Goal: Information Seeking & Learning: Learn about a topic

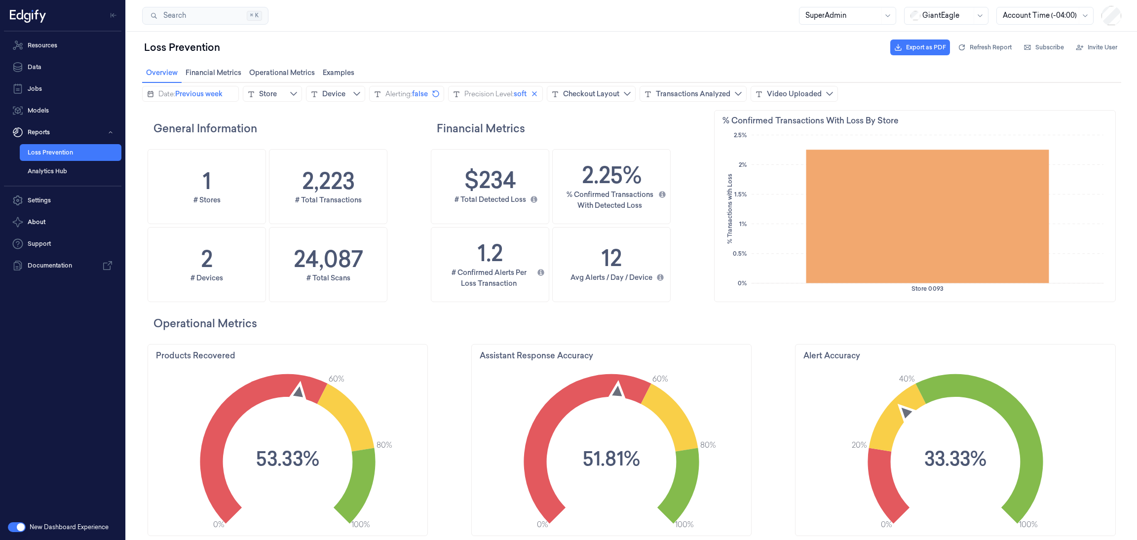
scroll to position [300, 411]
click at [924, 7] on div "GiantEagle" at bounding box center [946, 15] width 49 height 17
click at [926, 34] on div "DollarGeneral" at bounding box center [940, 37] width 61 height 10
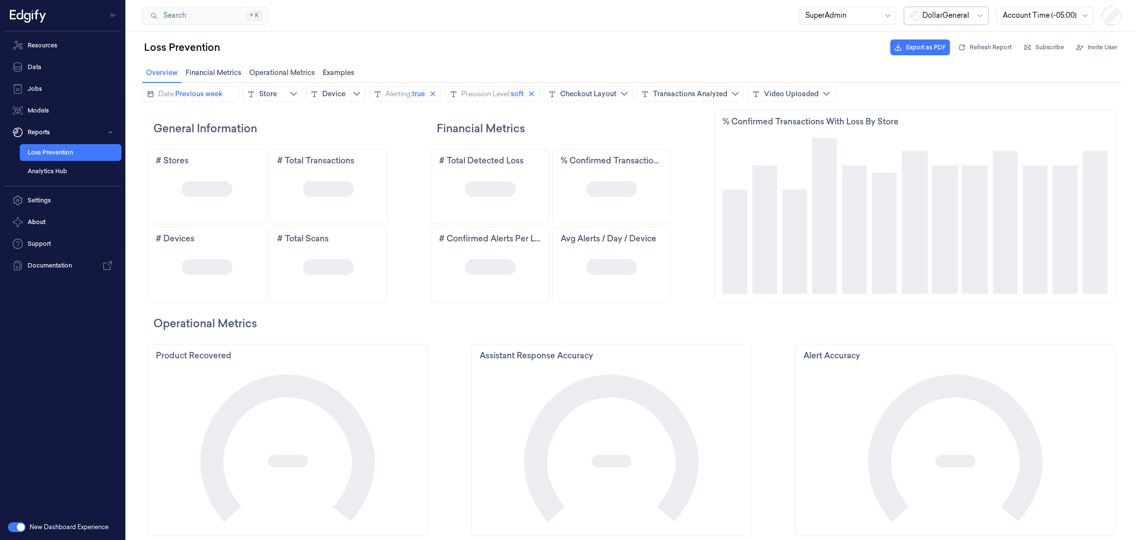
click at [150, 93] on icon "calendar icon" at bounding box center [151, 94] width 8 height 8
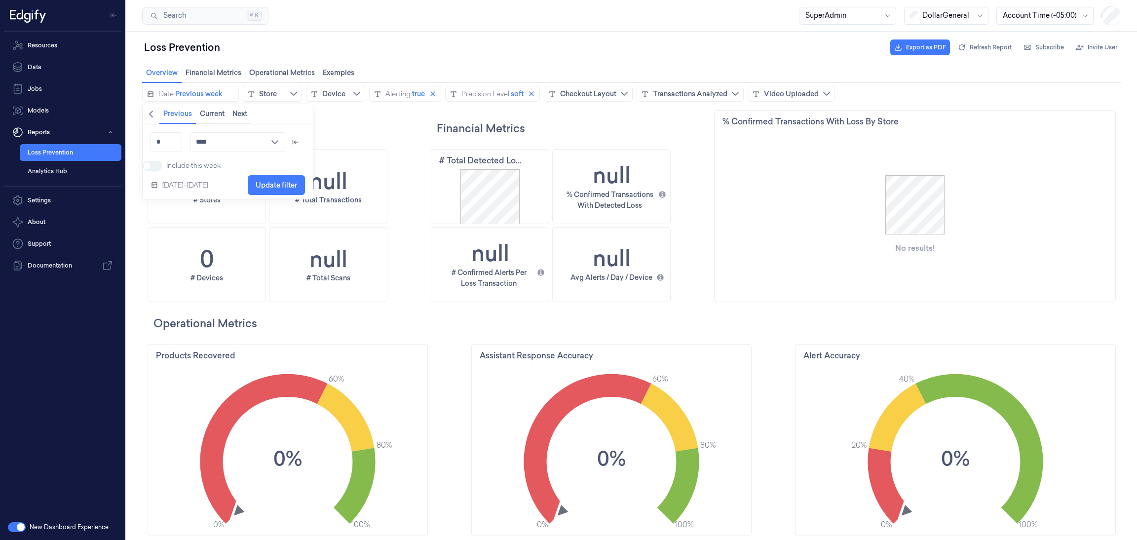
click at [151, 113] on icon "chevronleft icon" at bounding box center [151, 114] width 8 height 8
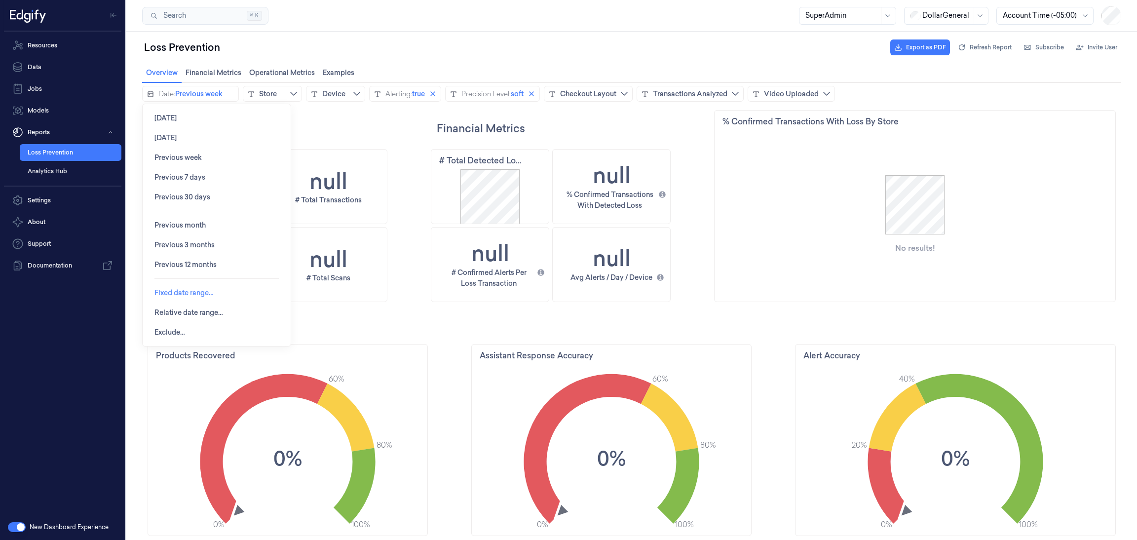
click at [182, 294] on span "Fixed date range…" at bounding box center [183, 293] width 59 height 8
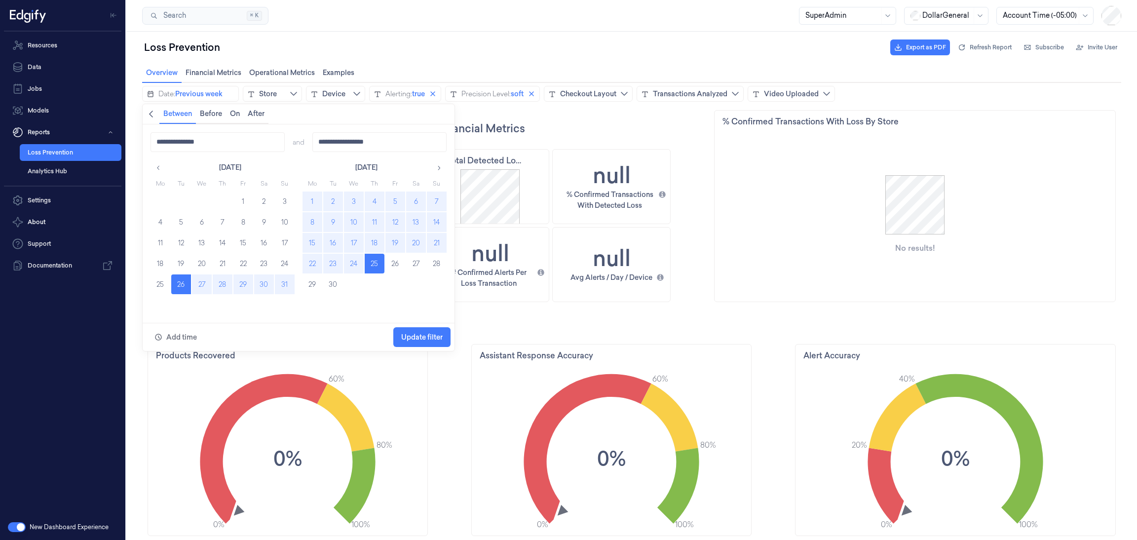
click at [307, 198] on button "1" at bounding box center [312, 201] width 20 height 20
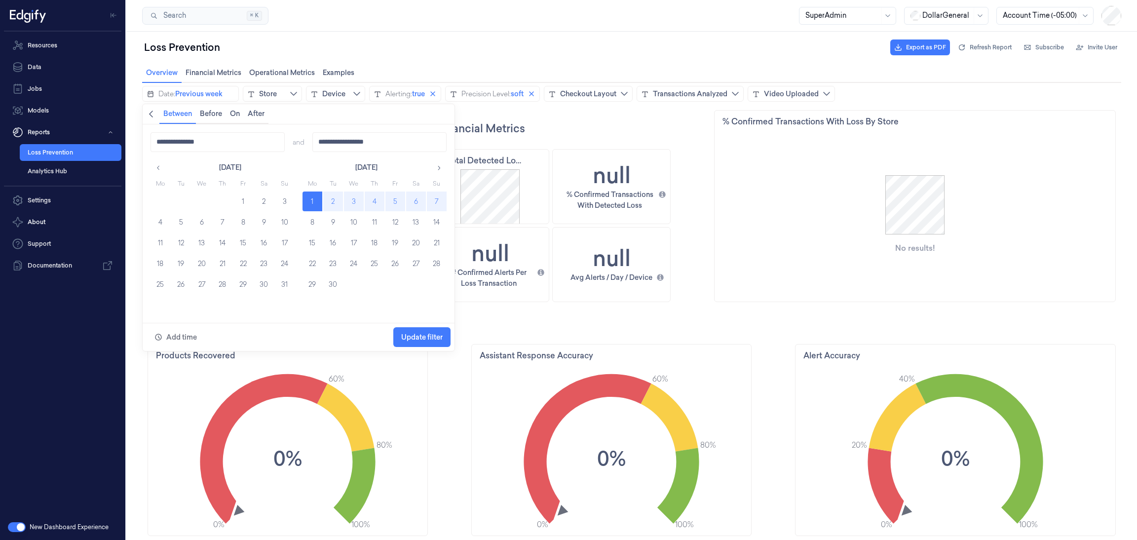
click at [436, 196] on button "7" at bounding box center [437, 201] width 20 height 20
type input "**********"
click at [437, 335] on span "Update filter" at bounding box center [421, 337] width 41 height 8
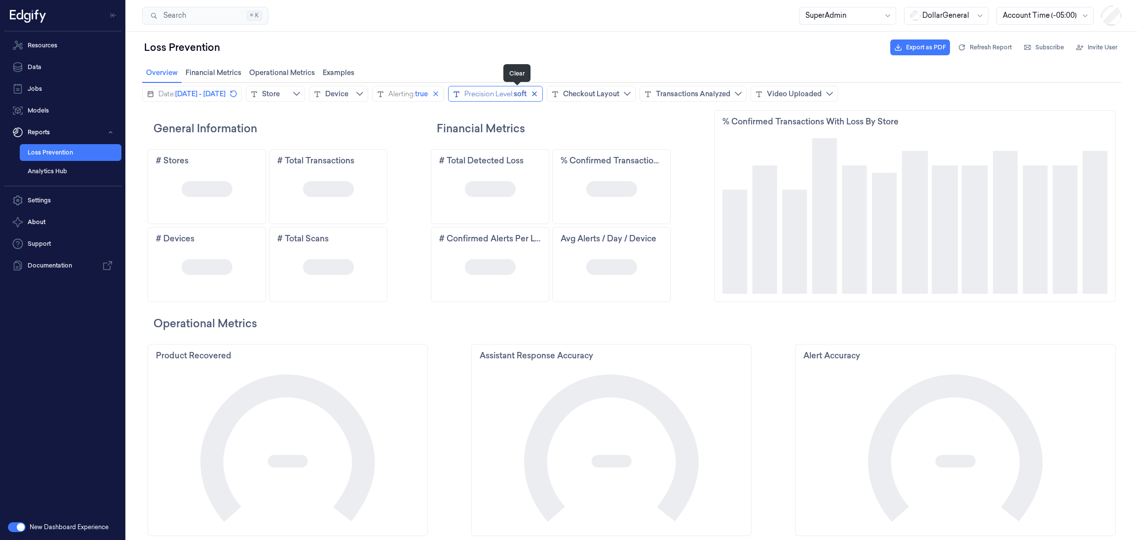
click at [440, 94] on icon "close icon" at bounding box center [436, 94] width 8 height 8
click at [525, 90] on icon "close icon" at bounding box center [521, 94] width 8 height 8
drag, startPoint x: 758, startPoint y: 96, endPoint x: 756, endPoint y: 100, distance: 5.1
click at [705, 96] on div "Transactions Analyzed" at bounding box center [667, 94] width 74 height 10
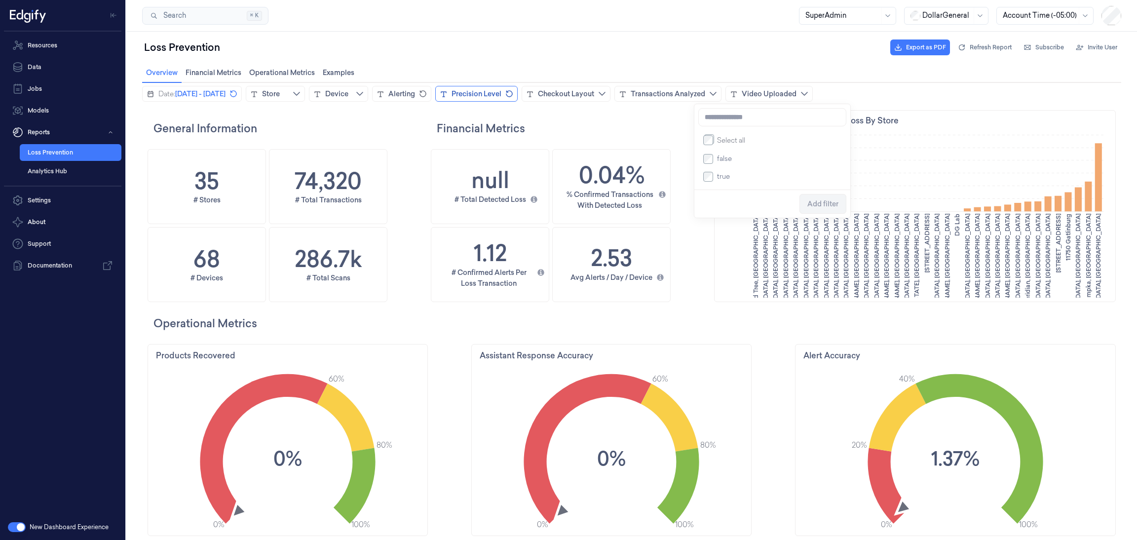
scroll to position [300, 47]
click at [837, 210] on button "Add filter" at bounding box center [822, 204] width 47 height 20
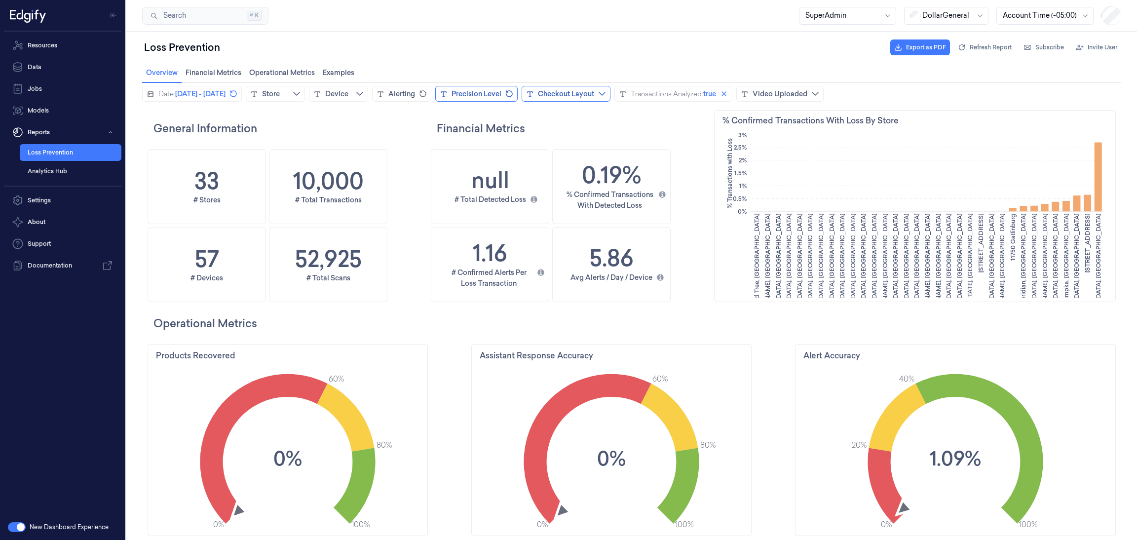
click at [594, 90] on div "Checkout Layout" at bounding box center [566, 94] width 56 height 10
click at [625, 164] on div "LineBuster" at bounding box center [679, 159] width 138 height 10
click at [717, 220] on span "Add filter" at bounding box center [729, 222] width 31 height 8
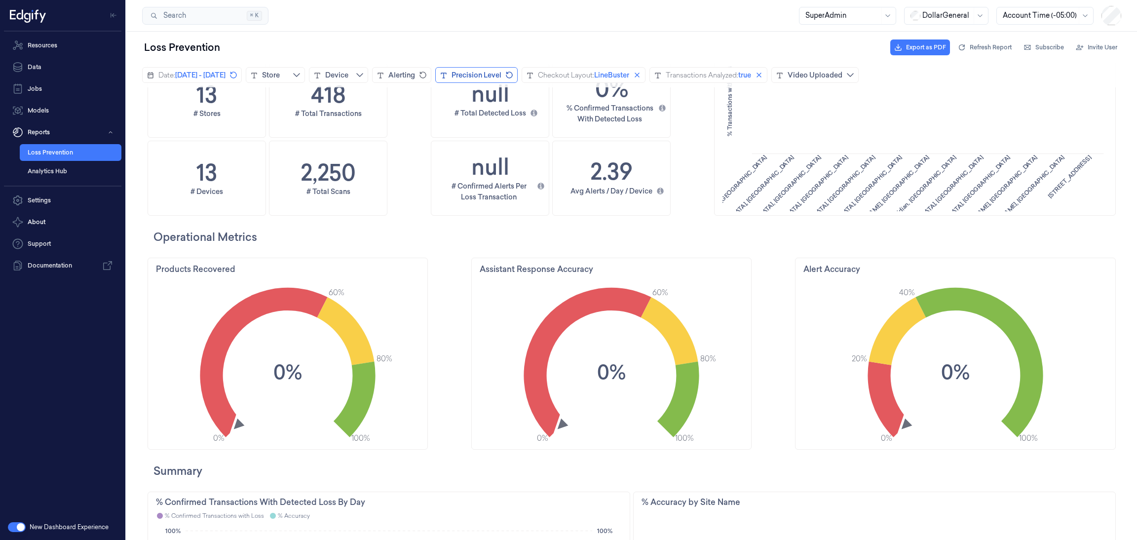
scroll to position [0, 0]
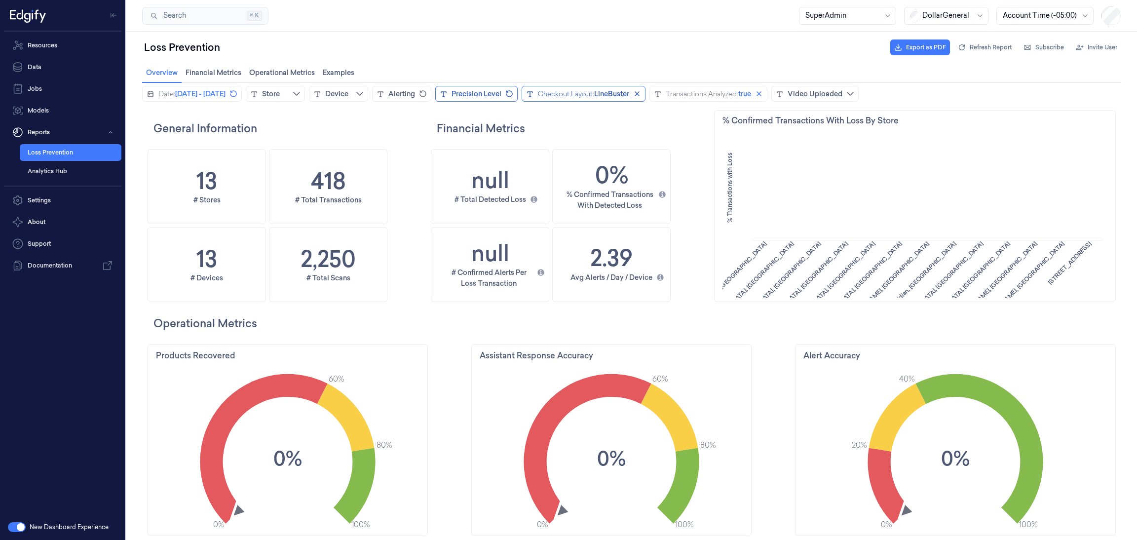
click at [645, 88] on button "Checkout Layout: LineBuster" at bounding box center [583, 94] width 124 height 16
click at [703, 219] on button "Update filter" at bounding box center [724, 222] width 57 height 20
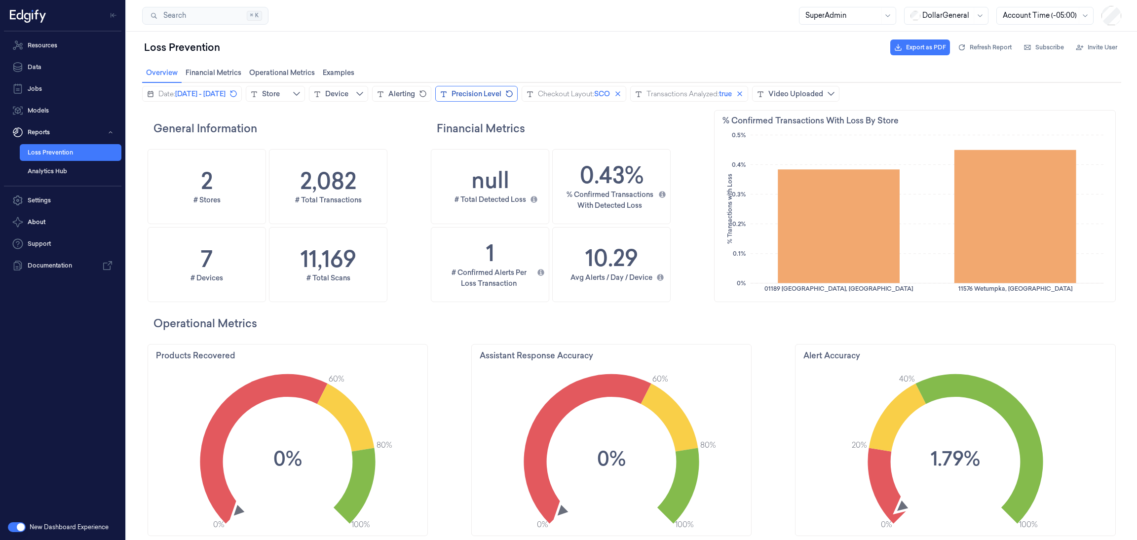
scroll to position [300, 411]
click at [594, 93] on div "Checkout Layout:" at bounding box center [566, 94] width 56 height 10
click at [714, 220] on span "Update filter" at bounding box center [724, 222] width 41 height 8
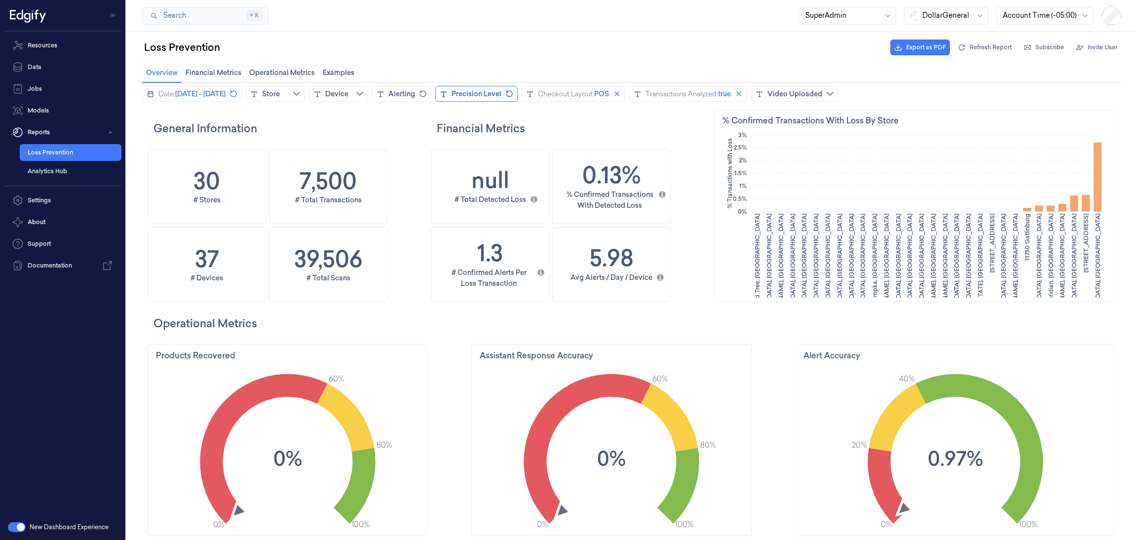
scroll to position [300, 47]
click at [742, 93] on icon "close icon" at bounding box center [738, 94] width 8 height 8
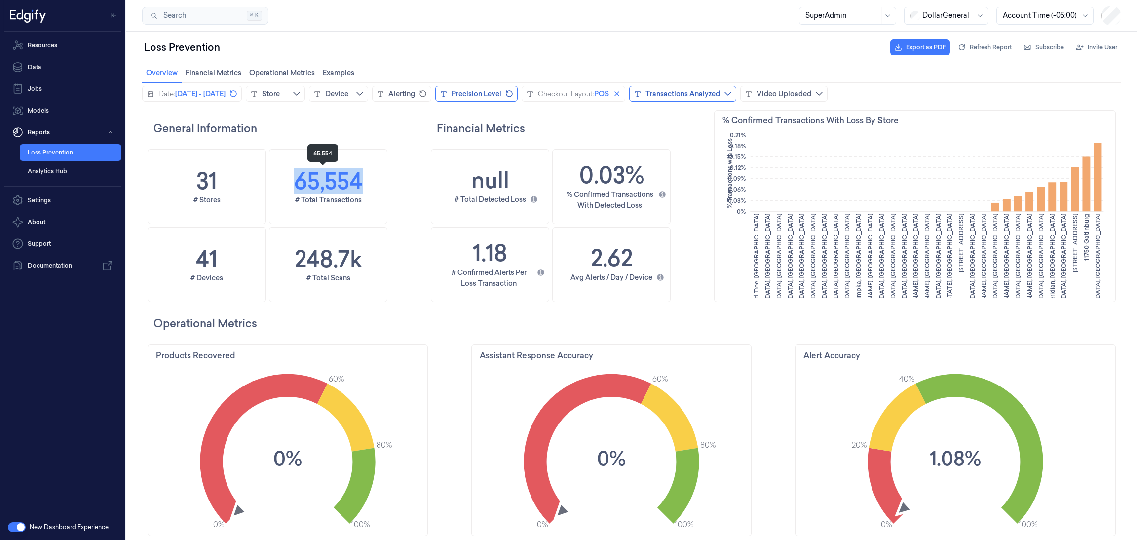
drag, startPoint x: 337, startPoint y: 192, endPoint x: 294, endPoint y: 190, distance: 43.5
click at [294, 190] on div "65,554 # Total Transactions" at bounding box center [327, 186] width 117 height 74
copy h1 "65,554"
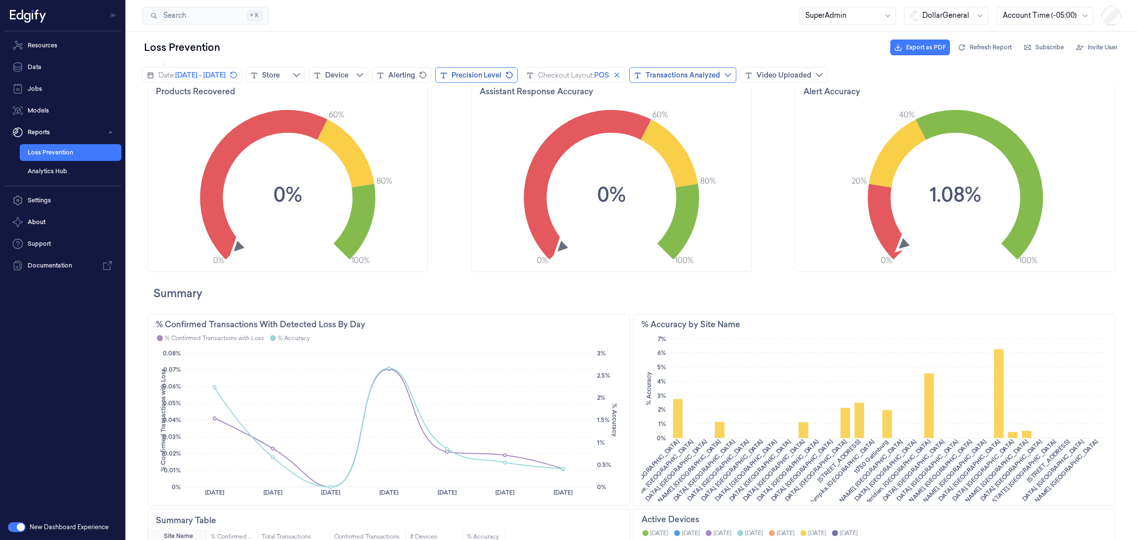
scroll to position [0, 0]
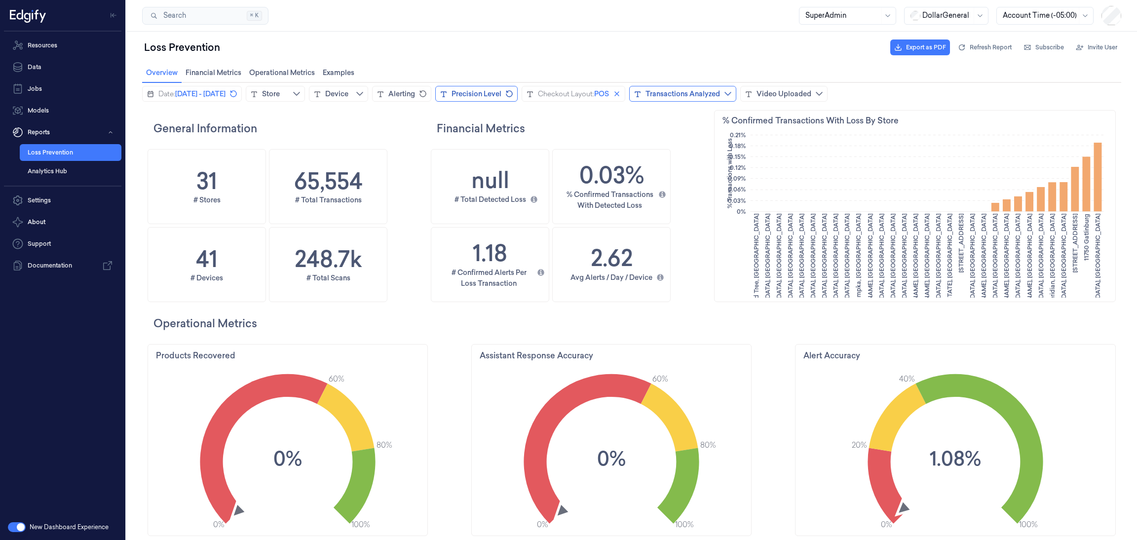
click at [797, 84] on div "Date: September 1, 2025 - September 7, 2025 Store Device Alerting Precision Lev…" at bounding box center [631, 94] width 1010 height 24
drag, startPoint x: 797, startPoint y: 92, endPoint x: 793, endPoint y: 99, distance: 7.5
click at [720, 92] on div "Transactions Analyzed" at bounding box center [682, 94] width 74 height 10
click at [836, 208] on span "Add filter" at bounding box center [838, 204] width 31 height 8
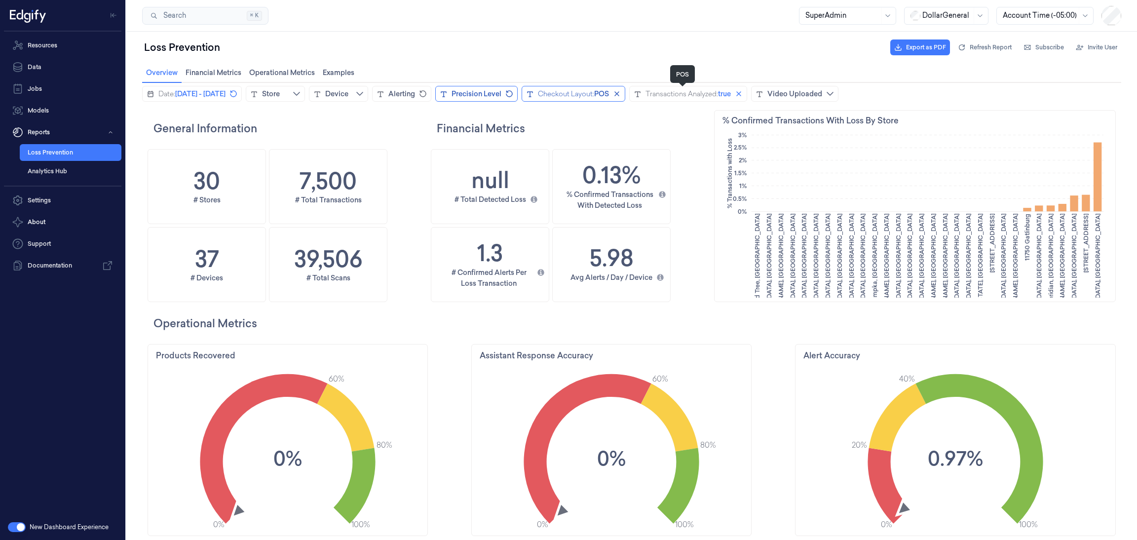
click at [609, 90] on span "POS" at bounding box center [601, 94] width 15 height 10
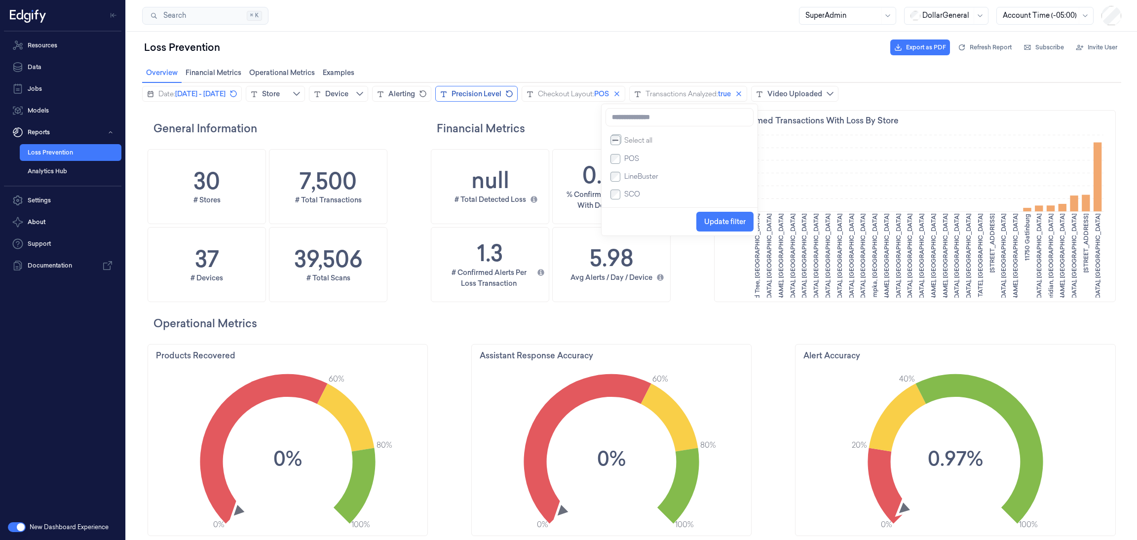
click at [622, 160] on label "POS" at bounding box center [629, 158] width 19 height 8
click at [702, 217] on button "Update filter" at bounding box center [724, 222] width 57 height 20
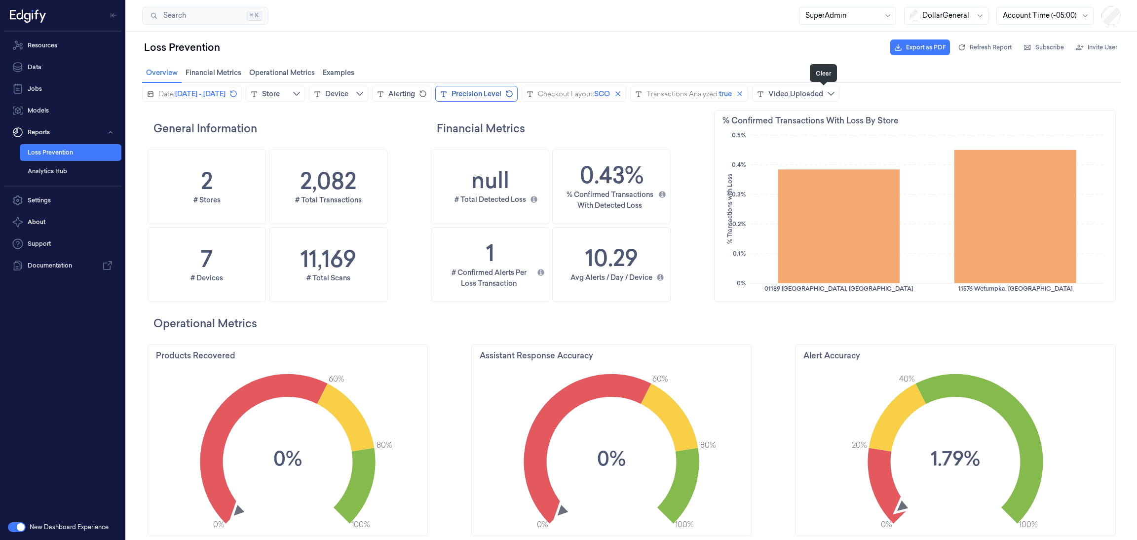
click at [743, 96] on icon "close icon" at bounding box center [739, 94] width 8 height 8
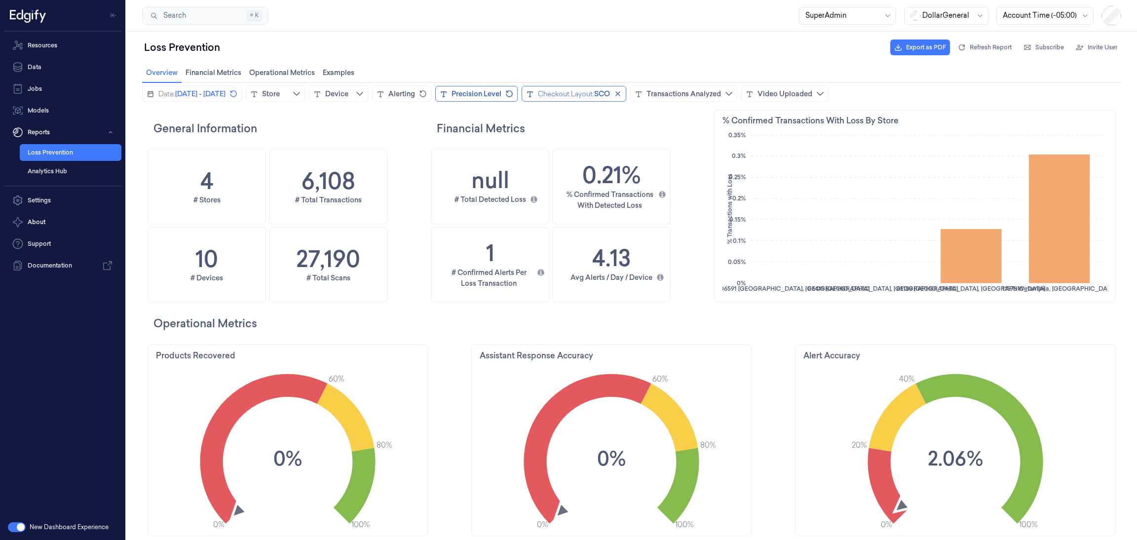
drag, startPoint x: 692, startPoint y: 87, endPoint x: 685, endPoint y: 99, distance: 13.5
click at [626, 87] on button "Checkout Layout: SCO" at bounding box center [573, 94] width 105 height 16
click at [715, 221] on span "Update filter" at bounding box center [724, 222] width 41 height 8
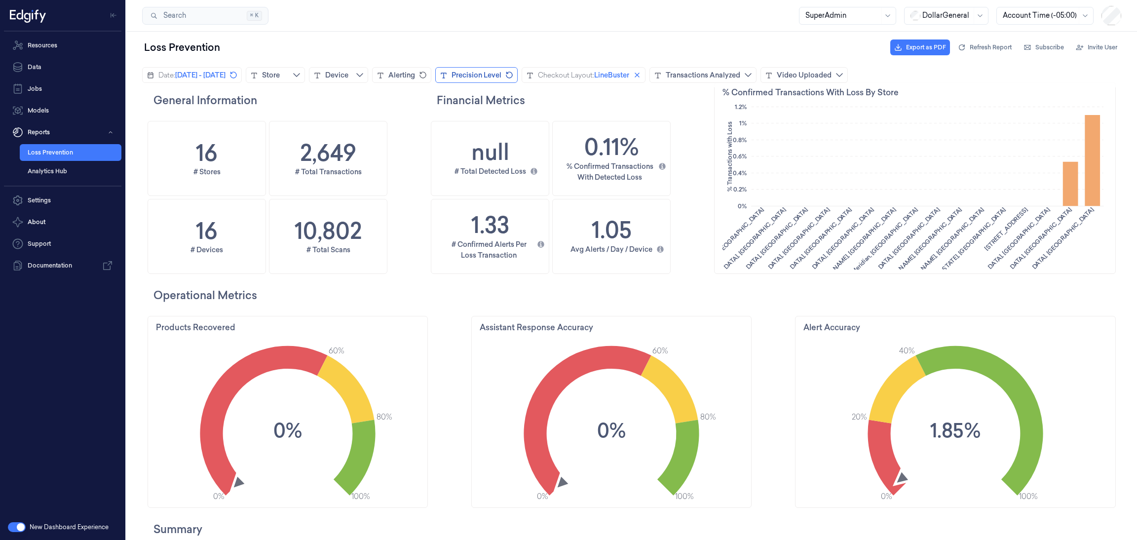
scroll to position [29, 0]
click at [740, 70] on div "Transactions Analyzed" at bounding box center [702, 75] width 74 height 10
click at [845, 182] on span "Add filter" at bounding box center [859, 185] width 31 height 19
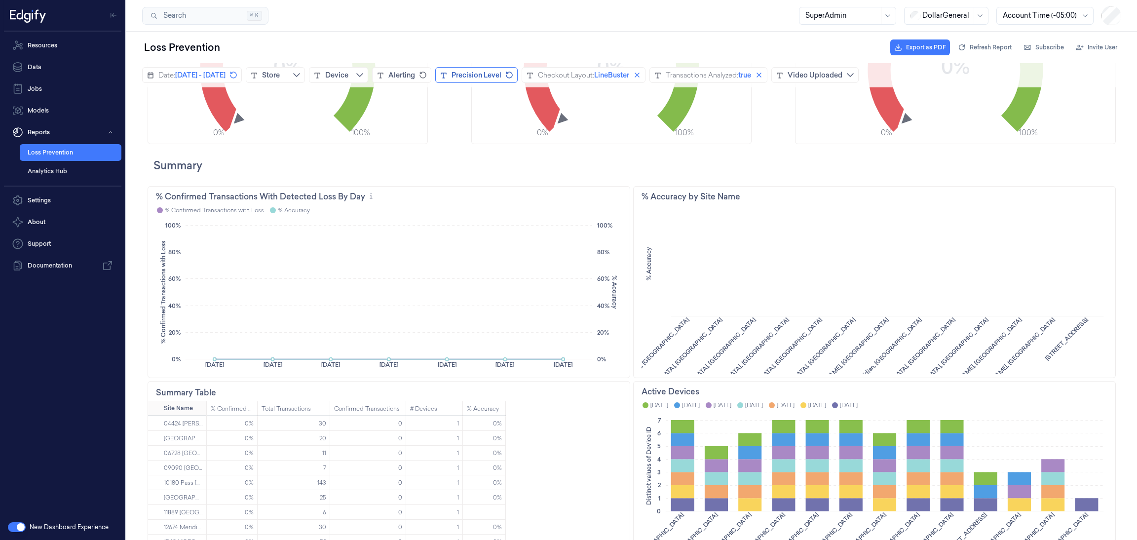
scroll to position [0, 0]
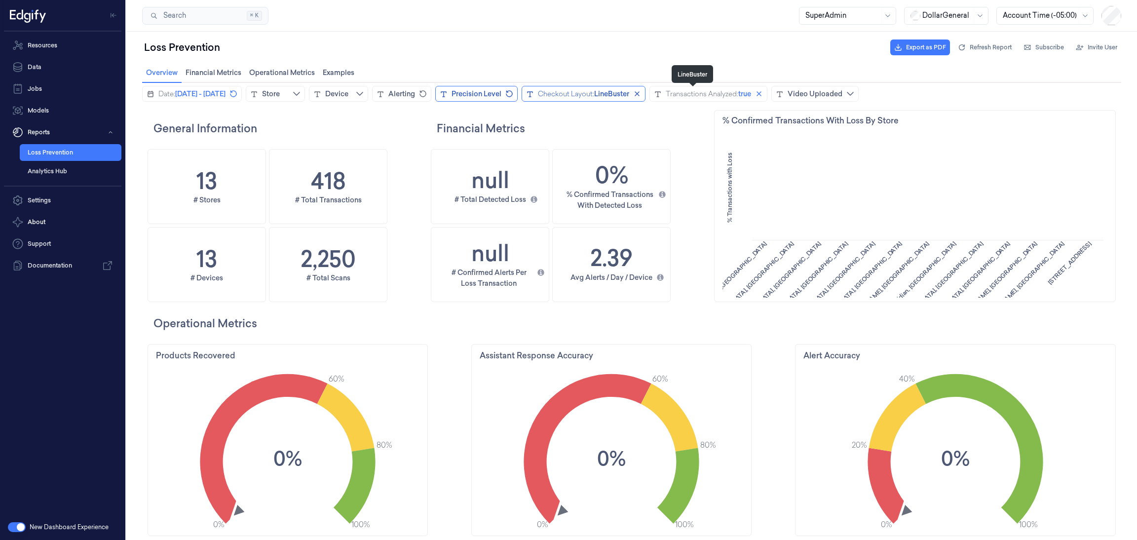
click at [629, 94] on span "LineBuster" at bounding box center [611, 94] width 35 height 10
click at [552, 127] on h2 "Financial Metrics" at bounding box center [574, 128] width 274 height 16
click at [639, 93] on icon "close icon" at bounding box center [636, 93] width 5 height 5
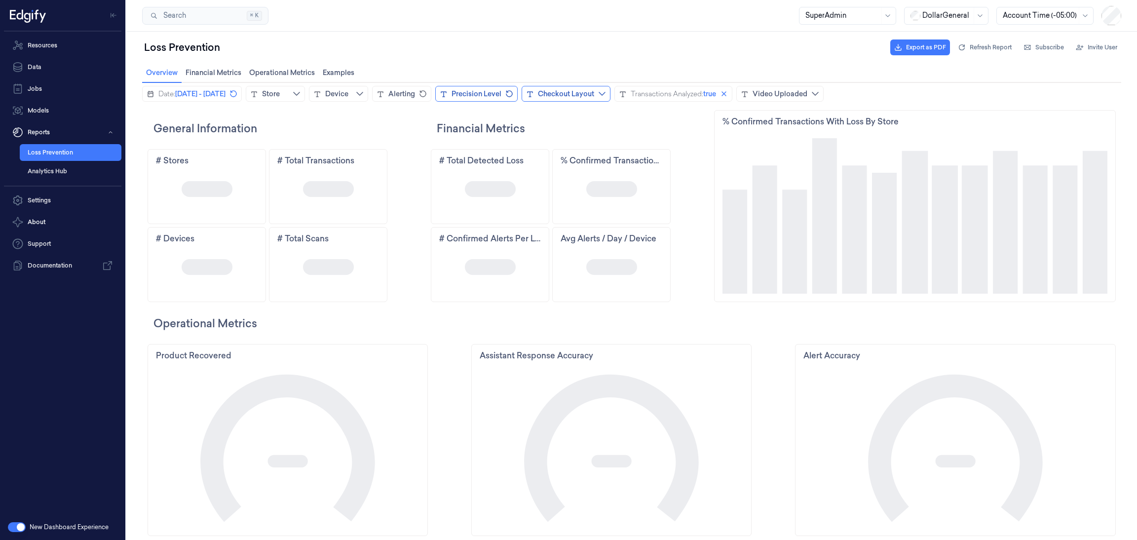
click at [594, 93] on div "Checkout Layout" at bounding box center [566, 94] width 56 height 10
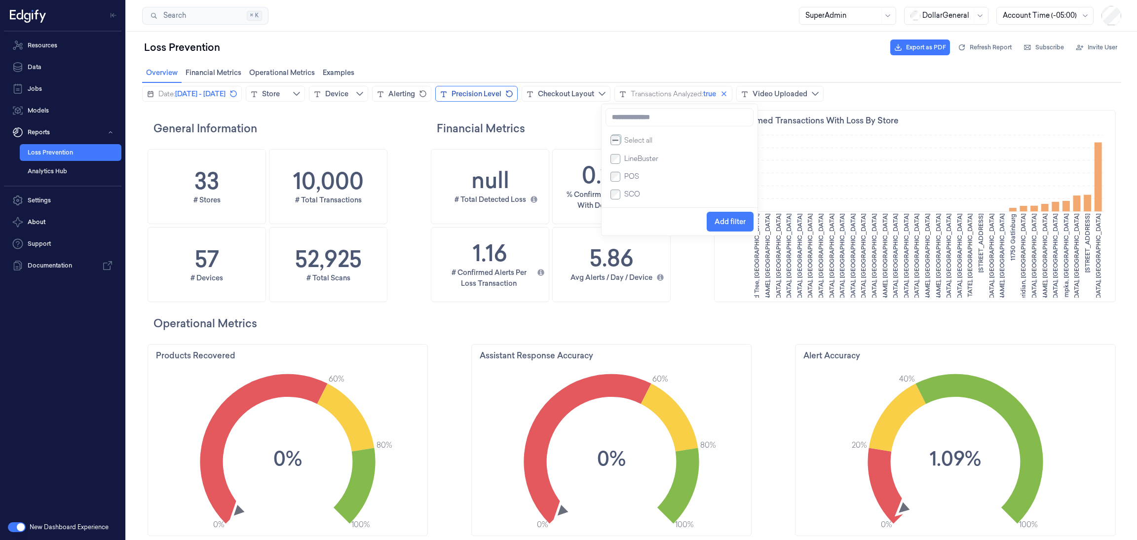
scroll to position [300, 47]
click at [613, 173] on li "POS" at bounding box center [679, 177] width 140 height 18
click at [734, 225] on span "Add filter" at bounding box center [729, 222] width 31 height 8
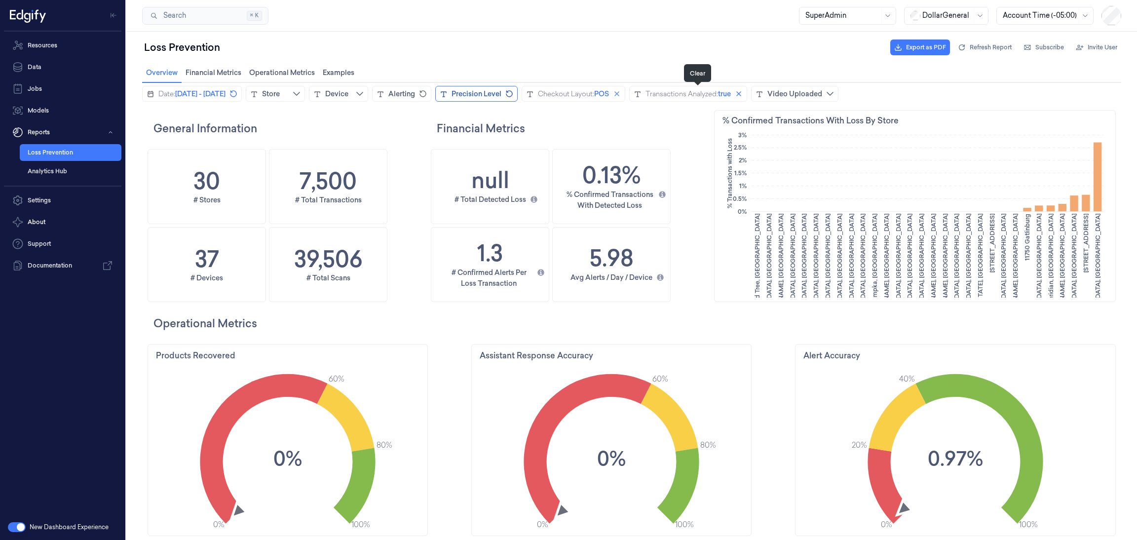
click at [619, 93] on icon "close icon" at bounding box center [616, 93] width 5 height 5
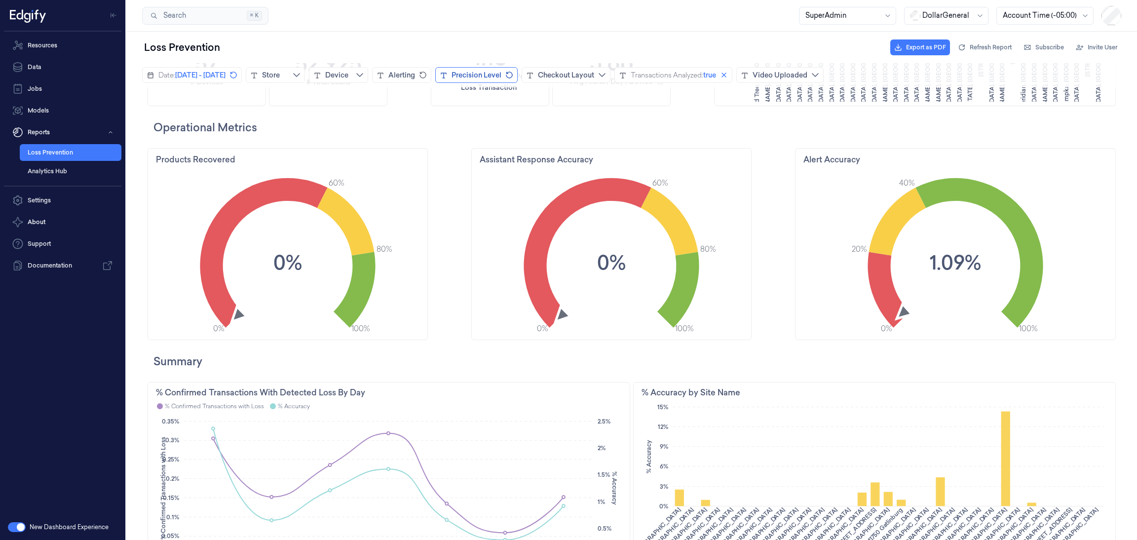
scroll to position [190, 0]
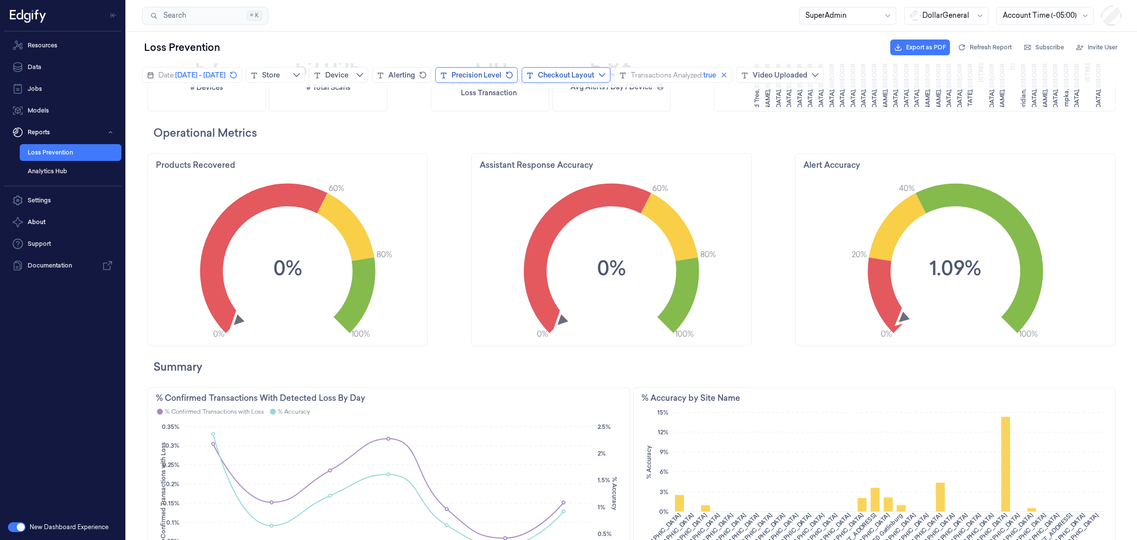
click at [594, 75] on div "Checkout Layout" at bounding box center [566, 75] width 56 height 10
click at [735, 211] on span "Add filter" at bounding box center [729, 202] width 31 height 19
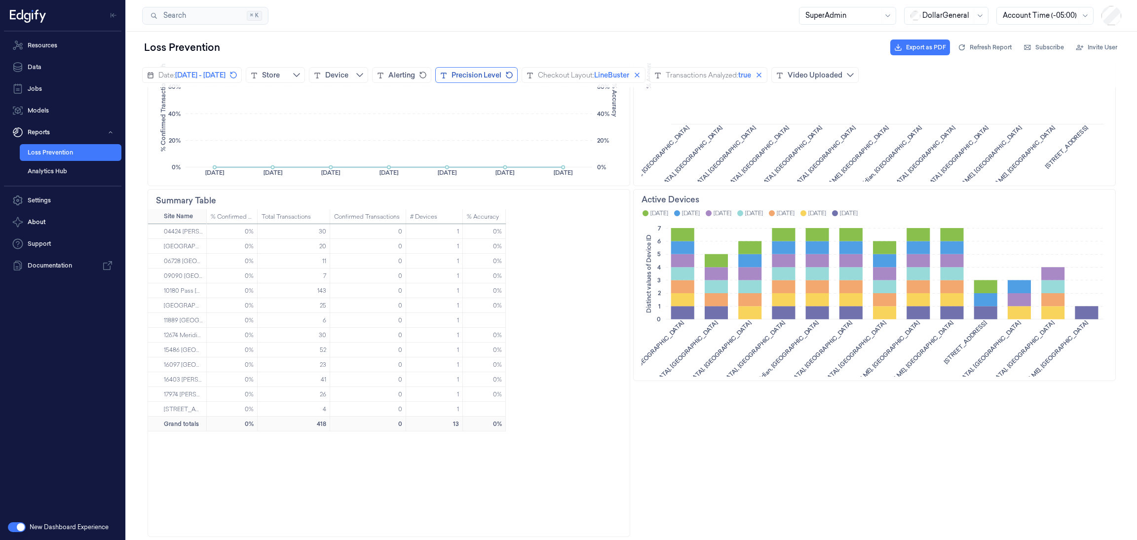
scroll to position [300, 411]
click at [629, 74] on span "LineBuster" at bounding box center [611, 75] width 35 height 10
click at [616, 148] on li "LineBuster" at bounding box center [679, 140] width 140 height 18
click at [617, 139] on div at bounding box center [615, 140] width 10 height 10
click at [714, 205] on span "Update filter" at bounding box center [724, 203] width 41 height 8
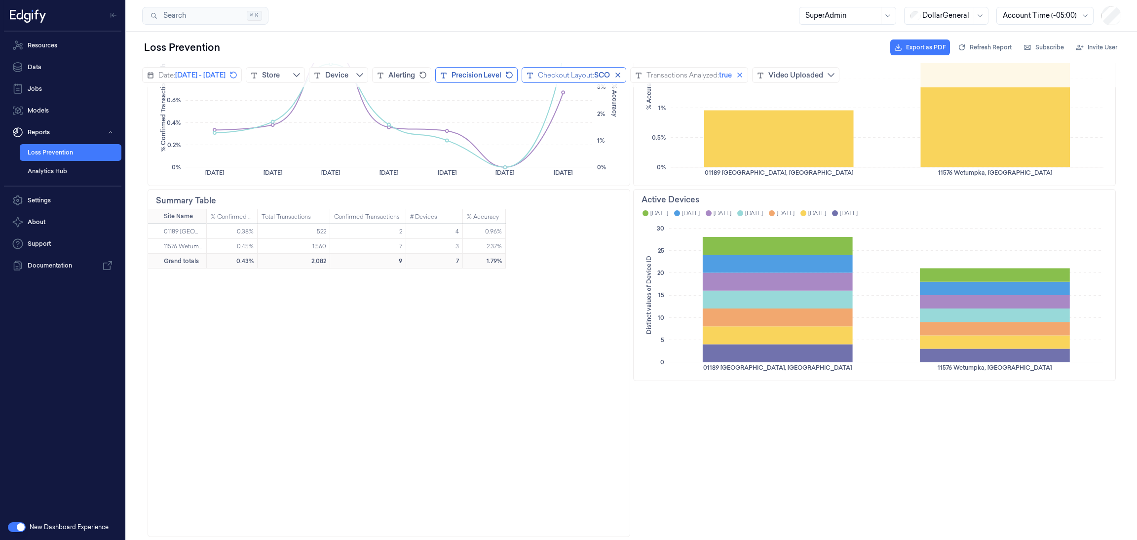
click at [594, 74] on div "Checkout Layout:" at bounding box center [566, 75] width 56 height 10
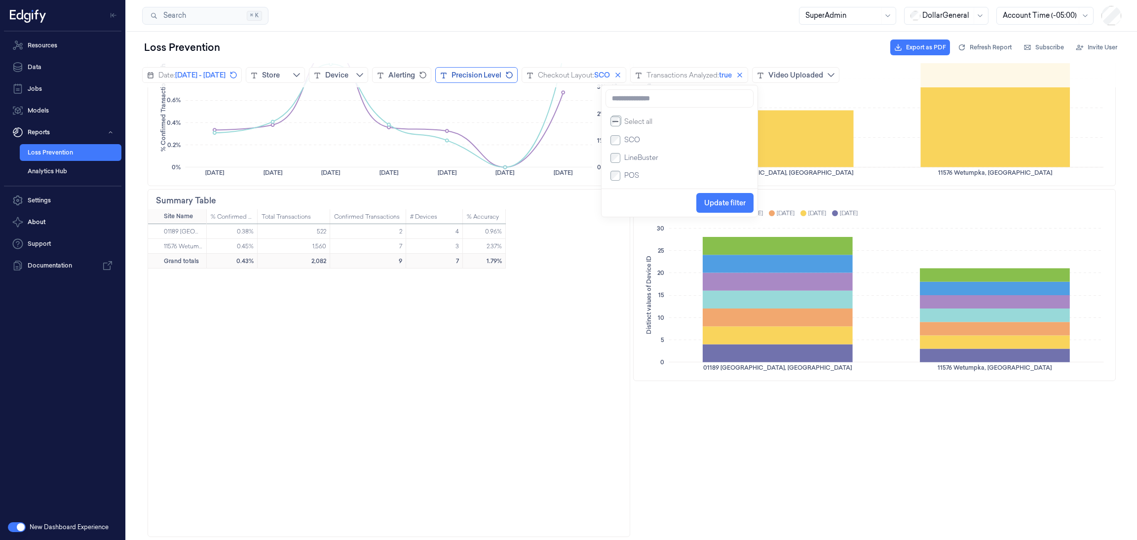
click at [618, 148] on li "SCO" at bounding box center [679, 140] width 140 height 18
click at [617, 146] on li "SCO" at bounding box center [679, 140] width 140 height 18
click at [708, 205] on span "Update filter" at bounding box center [724, 203] width 41 height 8
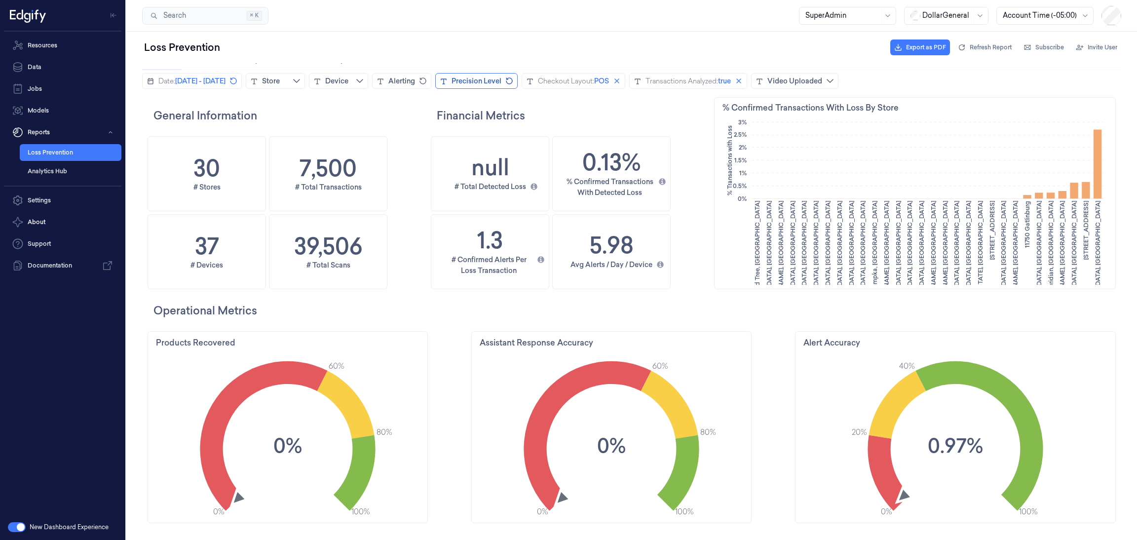
scroll to position [0, 0]
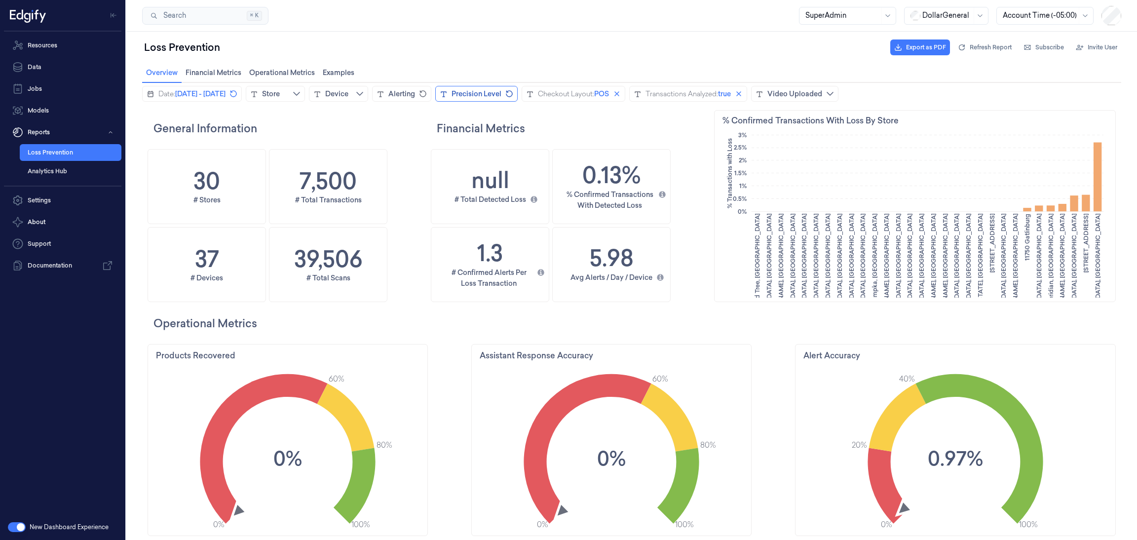
click at [440, 157] on div "null # Total Detected Loss" at bounding box center [489, 186] width 117 height 74
click at [623, 93] on button "Clear" at bounding box center [617, 94] width 12 height 12
click at [329, 72] on span "Examples Examples" at bounding box center [338, 72] width 37 height 13
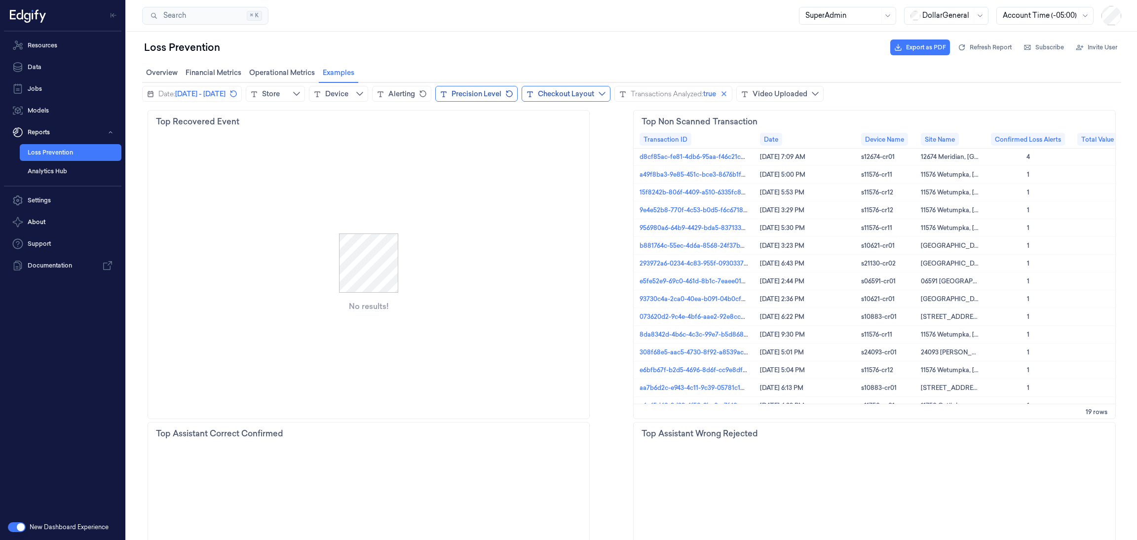
click at [594, 90] on div "Checkout Layout" at bounding box center [566, 94] width 56 height 10
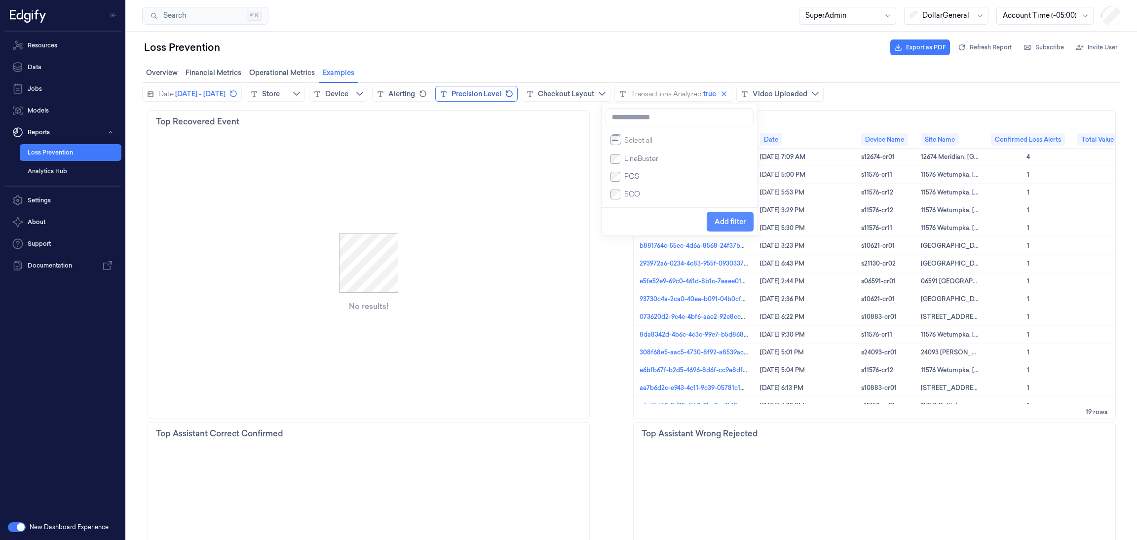
click at [735, 220] on span "Add filter" at bounding box center [729, 222] width 31 height 8
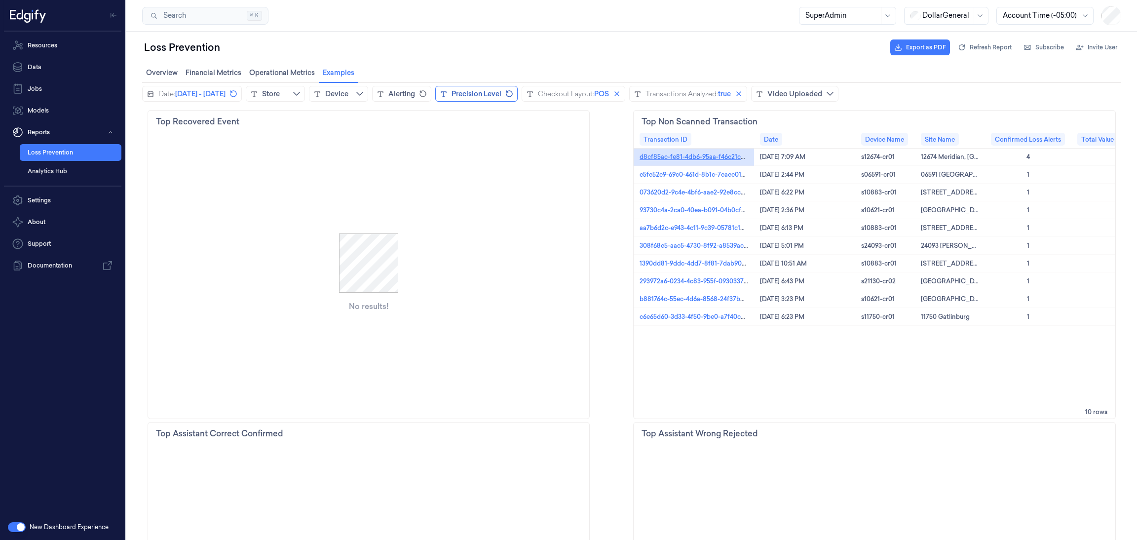
click at [675, 155] on link "d8cf85ac-fe81-4db6-95aa-f46c21cae969" at bounding box center [698, 156] width 118 height 9
click at [694, 173] on link "e5fe52e9-69c0-461d-8b1c-7eaee0182e13" at bounding box center [698, 174] width 118 height 9
click at [685, 178] on link "e5fe52e9-69c0-461d-8b1c-7eaee0182e13" at bounding box center [698, 174] width 118 height 9
click at [609, 93] on span "POS" at bounding box center [601, 94] width 15 height 10
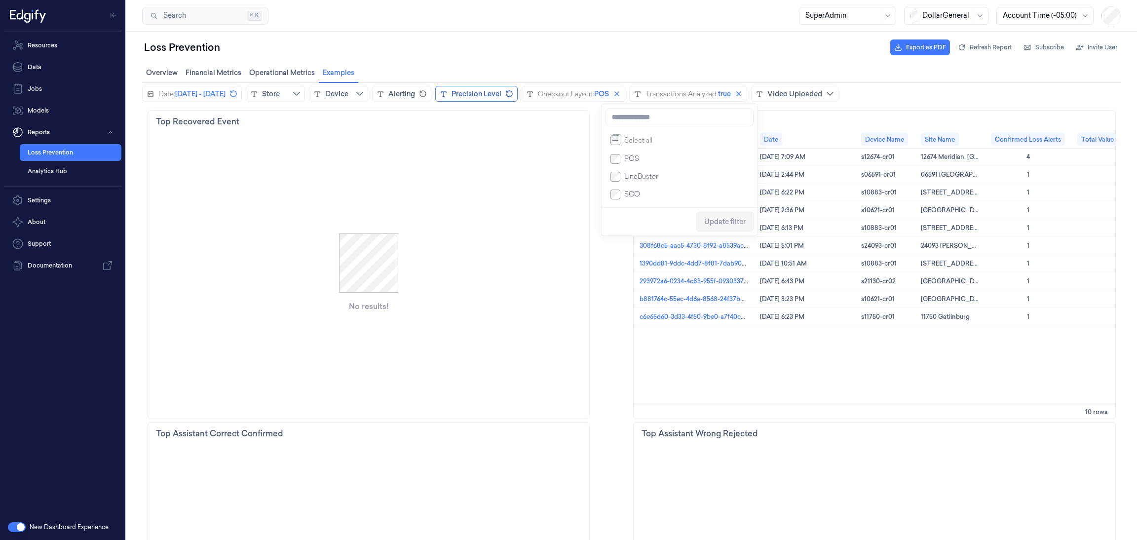
click at [624, 203] on li "SCO" at bounding box center [679, 194] width 140 height 18
click at [718, 220] on span "Update filter" at bounding box center [724, 222] width 41 height 8
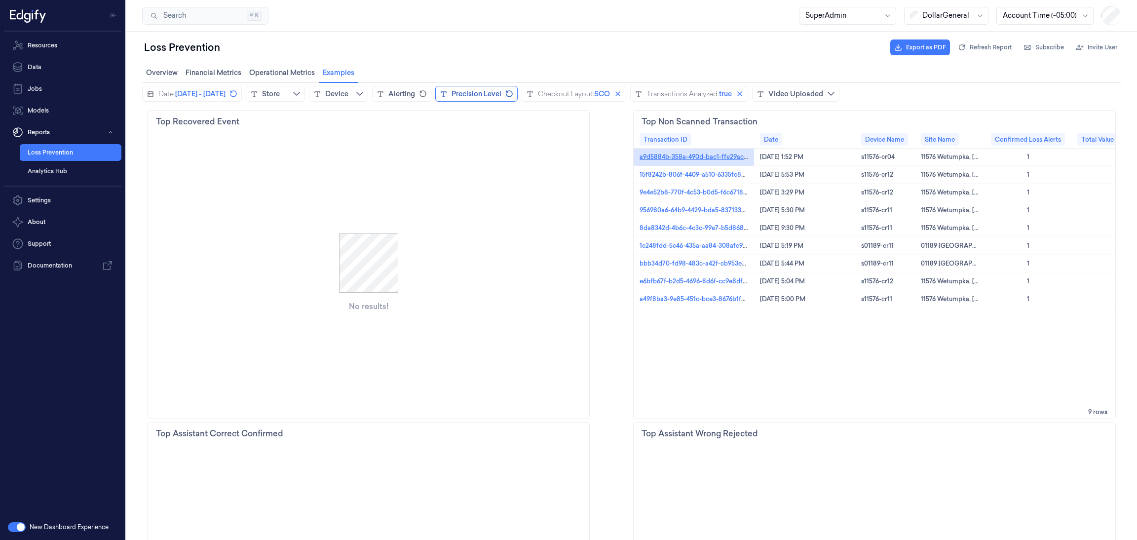
click at [679, 154] on link "a9d5884b-358a-490d-bac1-ffe29ac4a563" at bounding box center [699, 156] width 121 height 9
click at [671, 175] on link "15f8242b-806f-4409-a510-6335fc8e7e99" at bounding box center [698, 174] width 119 height 9
click at [610, 98] on span "SCO" at bounding box center [602, 94] width 16 height 10
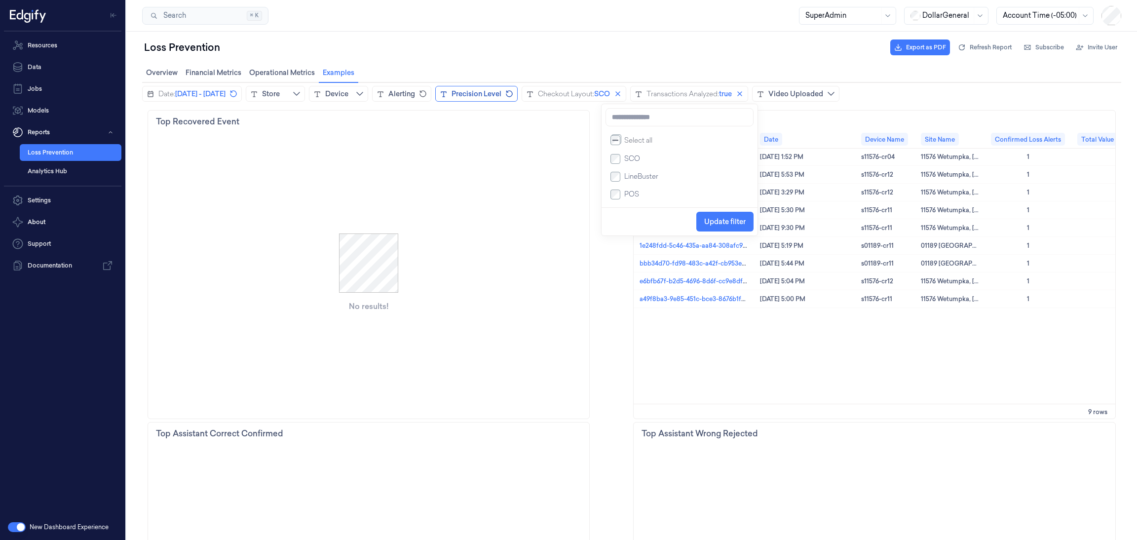
click at [617, 167] on li "SCO" at bounding box center [679, 159] width 140 height 18
click at [730, 224] on span "Update filter" at bounding box center [724, 222] width 41 height 8
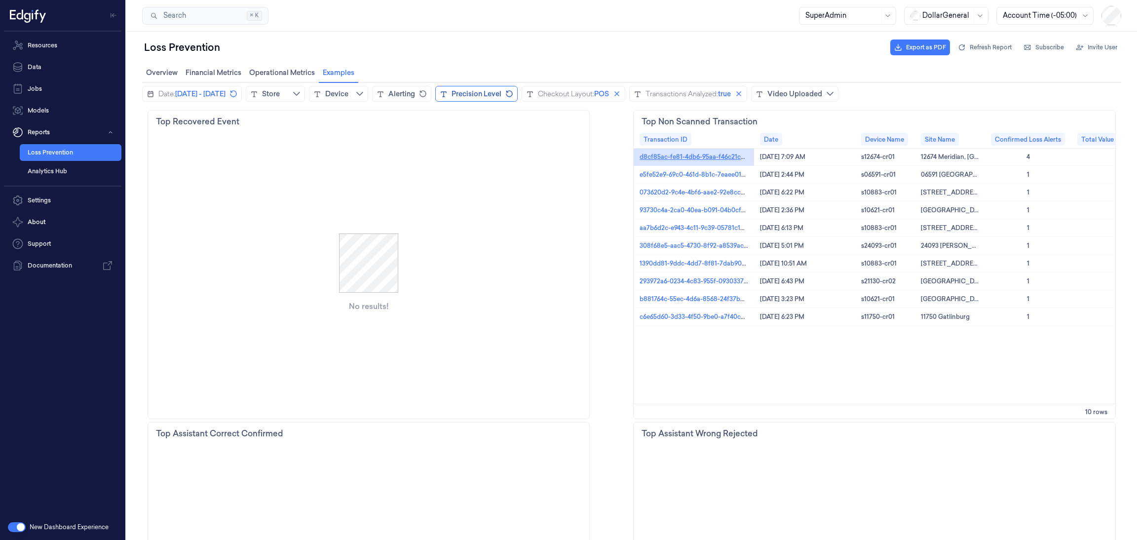
click at [678, 156] on link "d8cf85ac-fe81-4db6-95aa-f46c21cae969" at bounding box center [698, 156] width 118 height 9
drag, startPoint x: 840, startPoint y: 158, endPoint x: 765, endPoint y: 160, distance: 75.0
click at [765, 160] on div "September 1, 2025, 7:09 AM" at bounding box center [804, 157] width 101 height 18
click at [679, 151] on div "d8cf85ac-fe81-4db6-95aa-f46c21cae969" at bounding box center [693, 157] width 120 height 18
click at [678, 154] on link "d8cf85ac-fe81-4db6-95aa-f46c21cae969" at bounding box center [698, 156] width 118 height 9
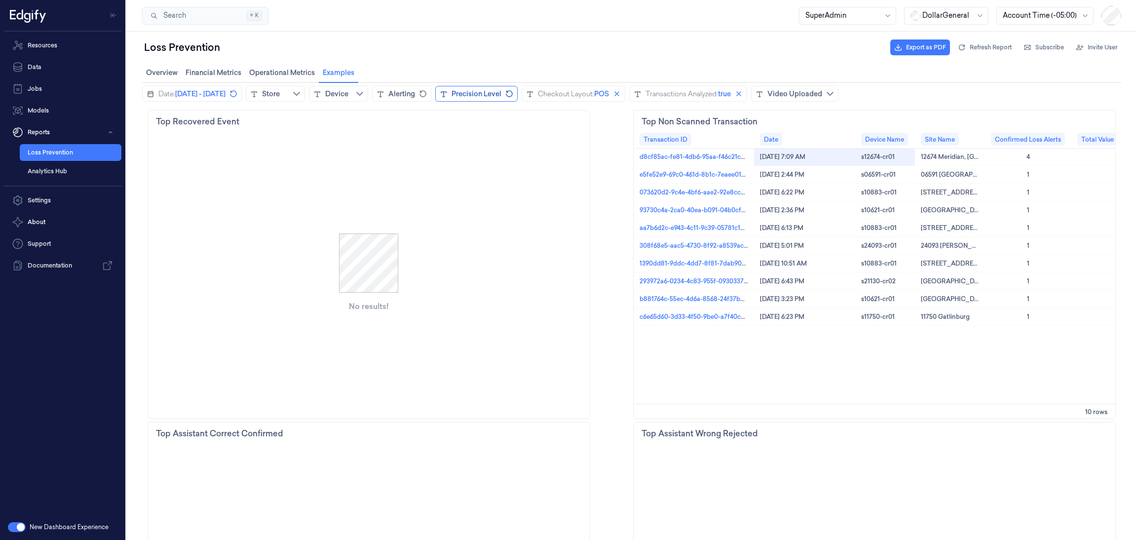
drag, startPoint x: 899, startPoint y: 161, endPoint x: 734, endPoint y: 71, distance: 187.9
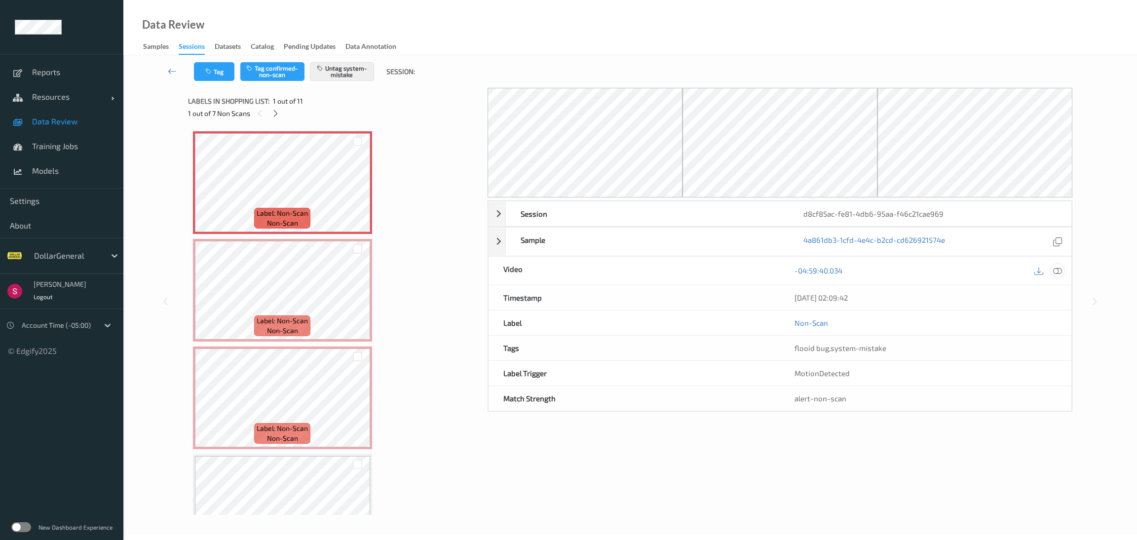
click at [1059, 271] on icon at bounding box center [1057, 270] width 9 height 9
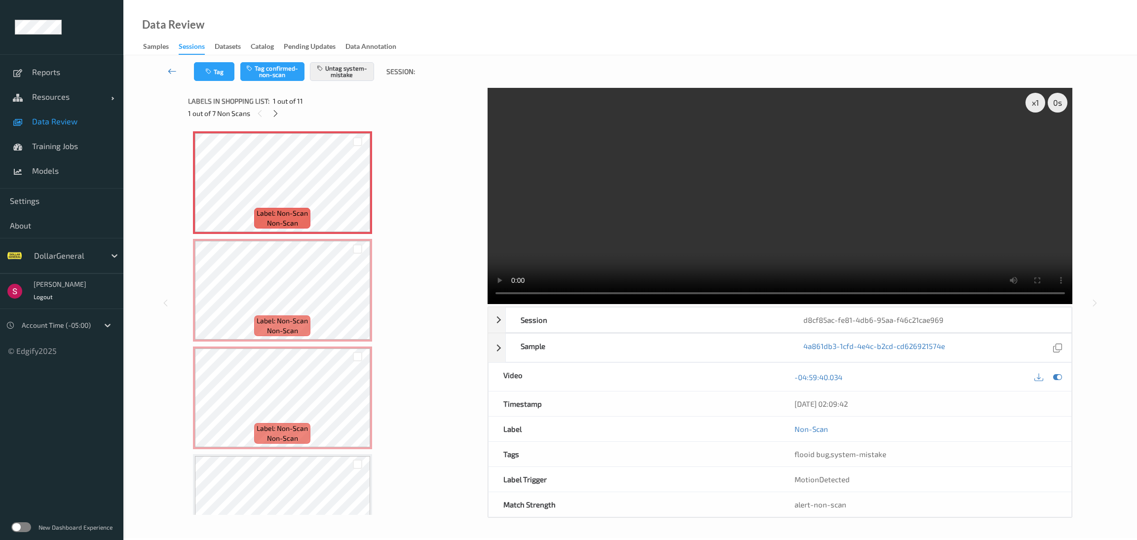
click at [174, 71] on icon at bounding box center [172, 71] width 9 height 10
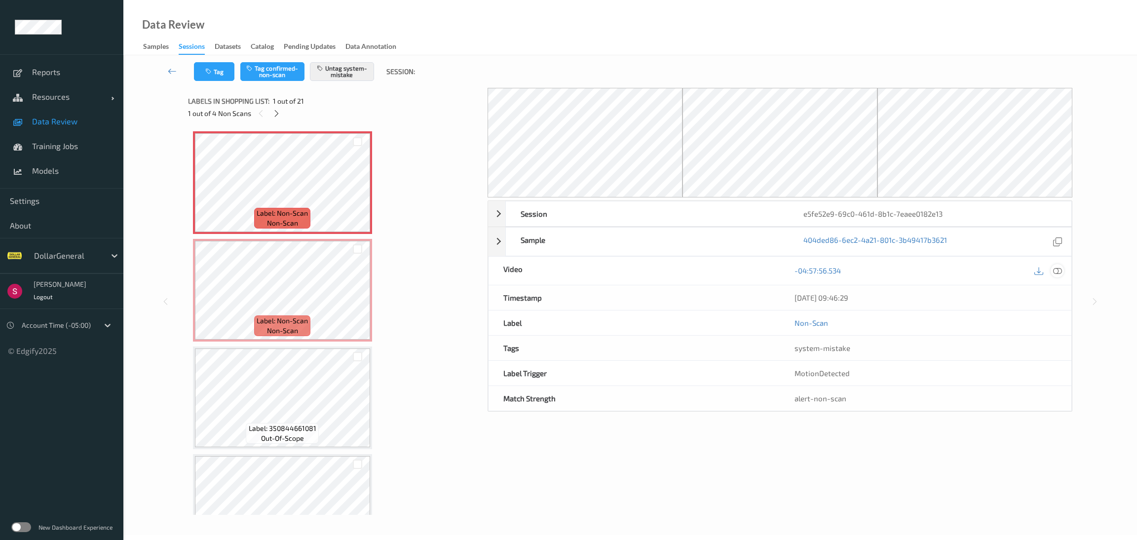
click at [1055, 275] on icon at bounding box center [1057, 270] width 9 height 9
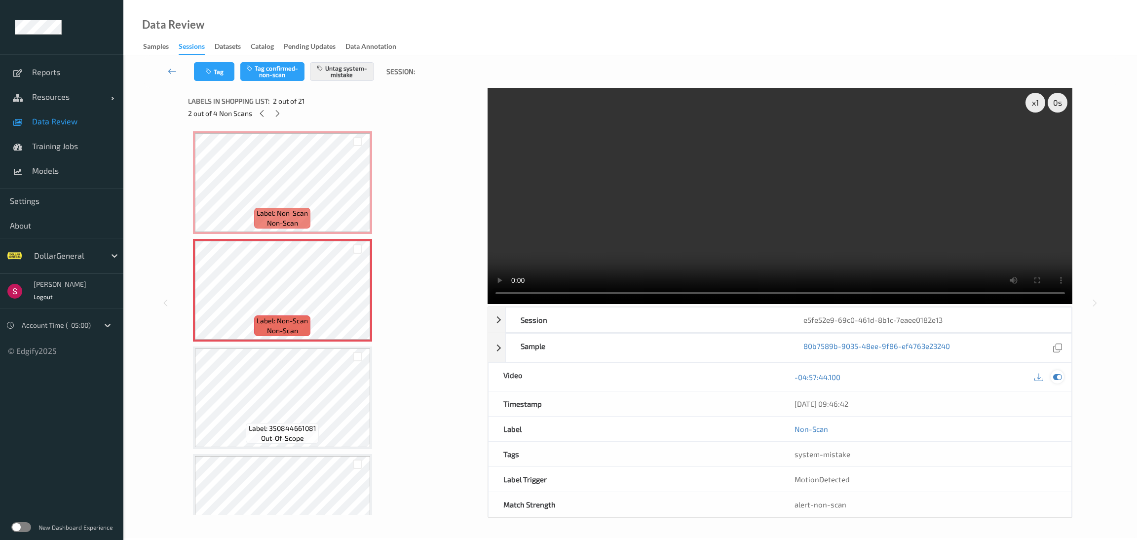
click at [1058, 374] on icon at bounding box center [1057, 376] width 9 height 9
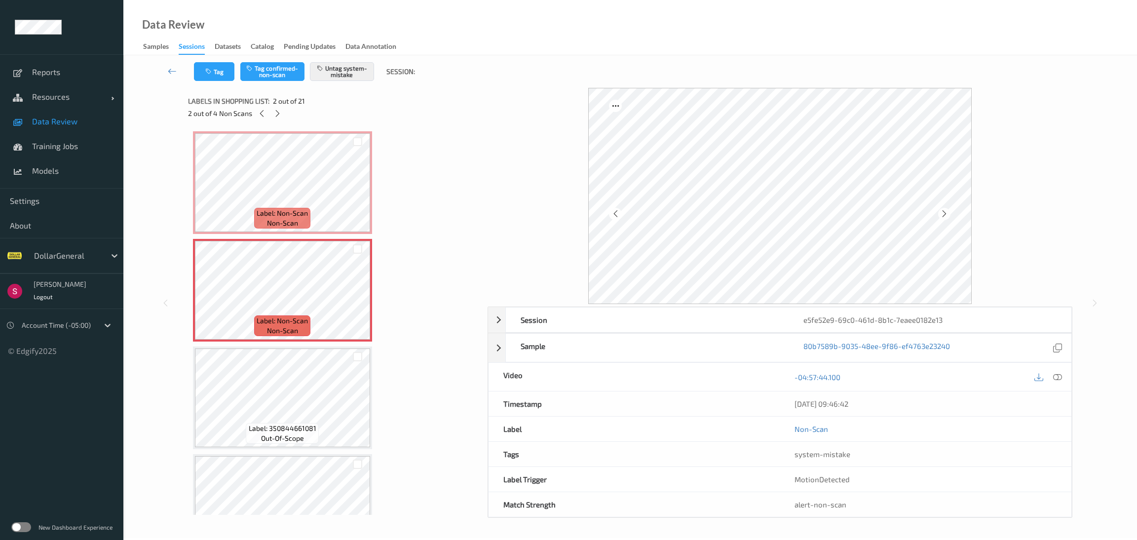
click at [16, 533] on div "New Dashboard Experience" at bounding box center [61, 527] width 123 height 26
click at [23, 527] on label at bounding box center [21, 527] width 20 height 10
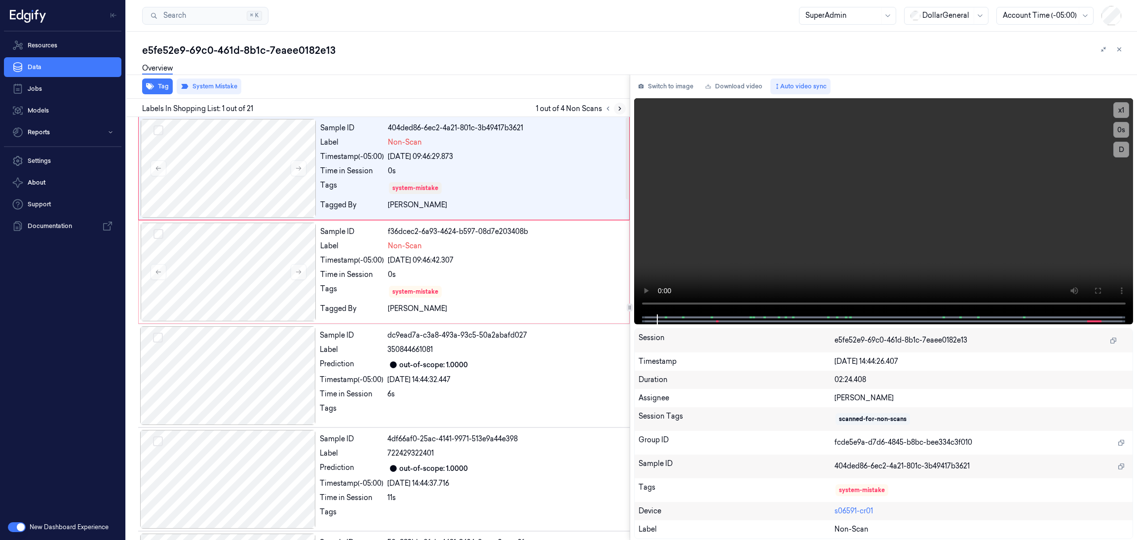
click at [619, 105] on icon at bounding box center [619, 108] width 7 height 7
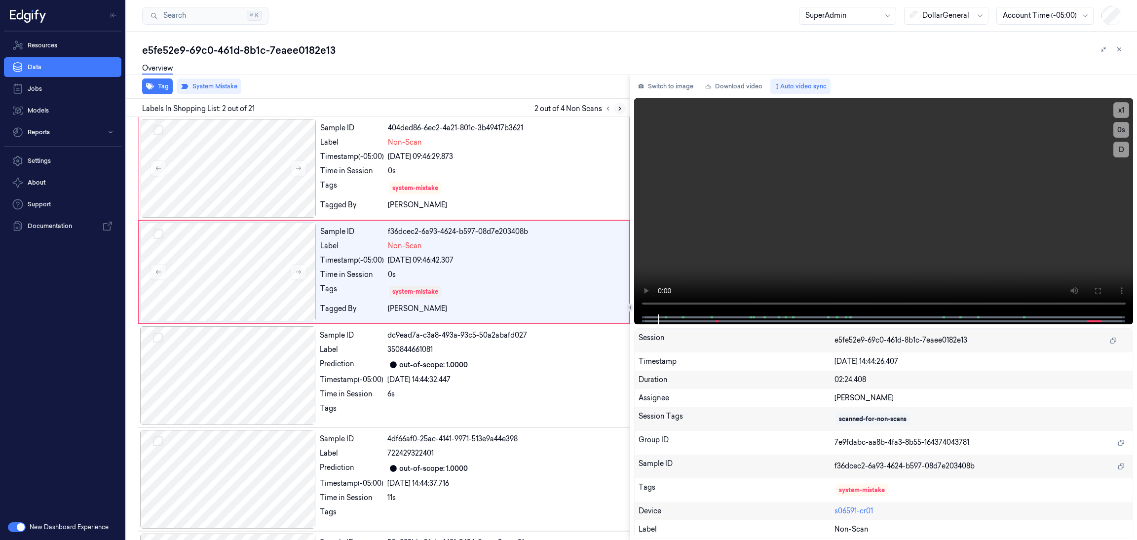
click at [619, 105] on icon at bounding box center [619, 108] width 7 height 7
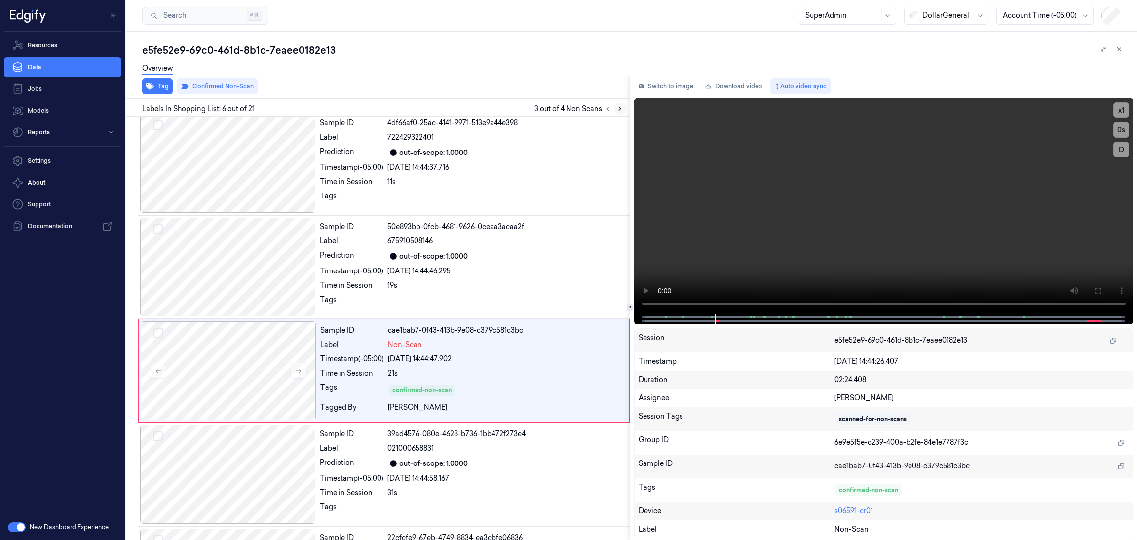
scroll to position [359, 0]
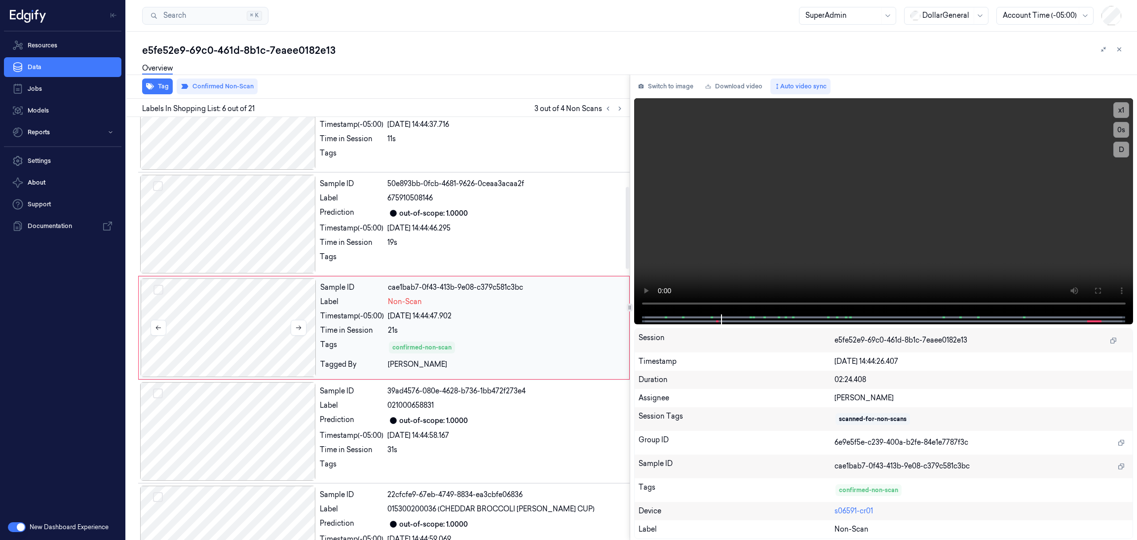
click at [214, 320] on div at bounding box center [229, 327] width 176 height 99
click at [224, 245] on div at bounding box center [228, 224] width 176 height 99
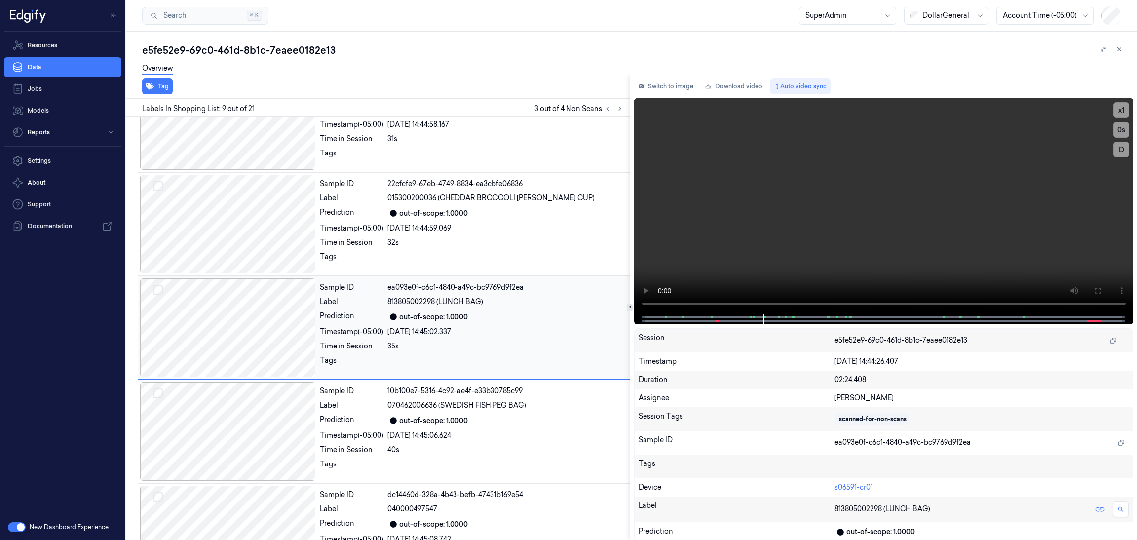
scroll to position [670, 0]
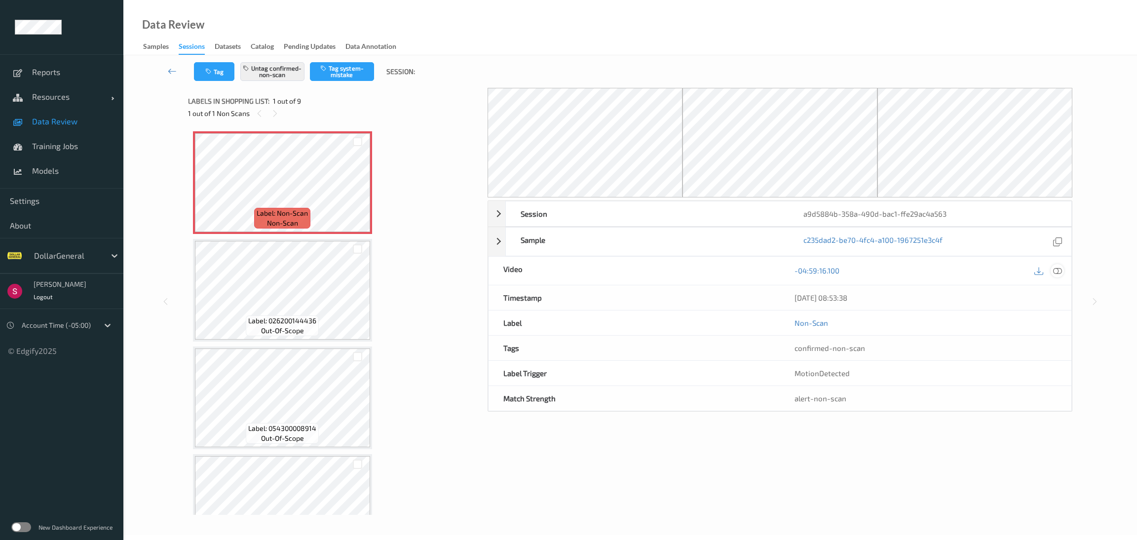
click at [1059, 270] on icon at bounding box center [1057, 270] width 9 height 9
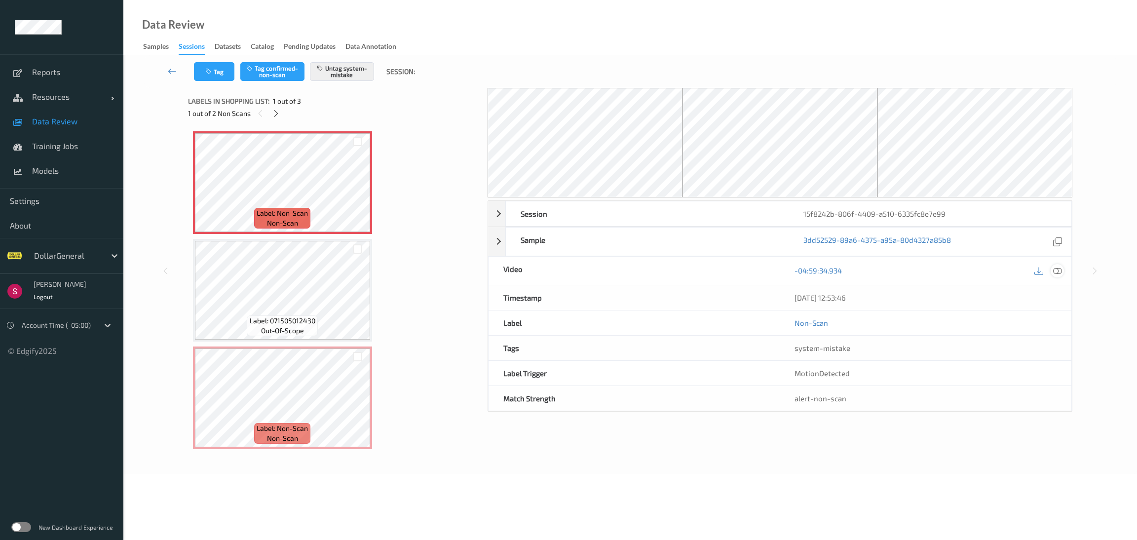
click at [1061, 270] on icon at bounding box center [1057, 270] width 9 height 9
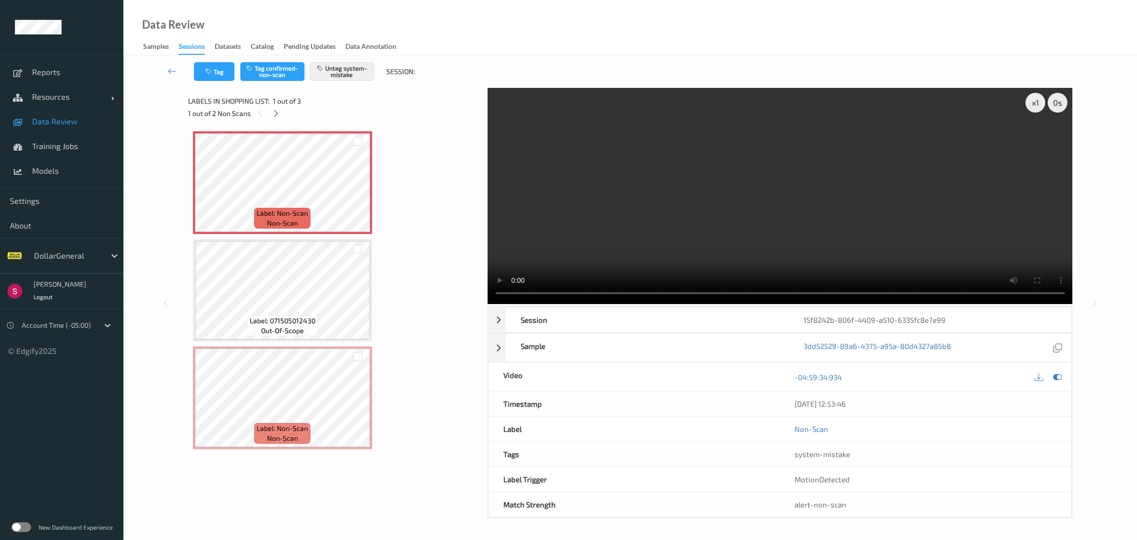
click at [19, 530] on label at bounding box center [21, 527] width 20 height 10
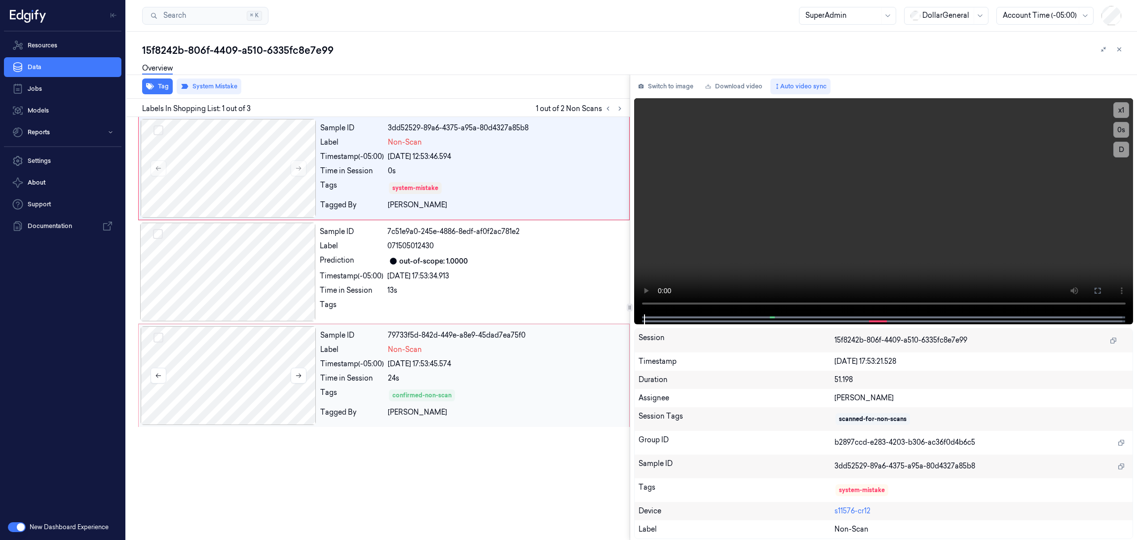
click at [261, 379] on div at bounding box center [229, 375] width 176 height 99
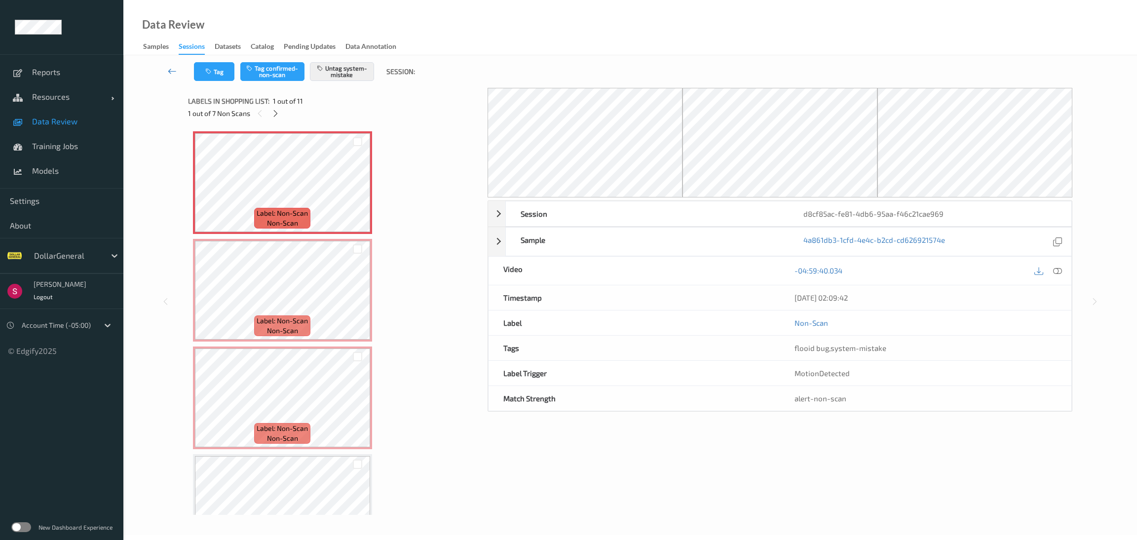
click at [173, 73] on icon at bounding box center [172, 71] width 9 height 10
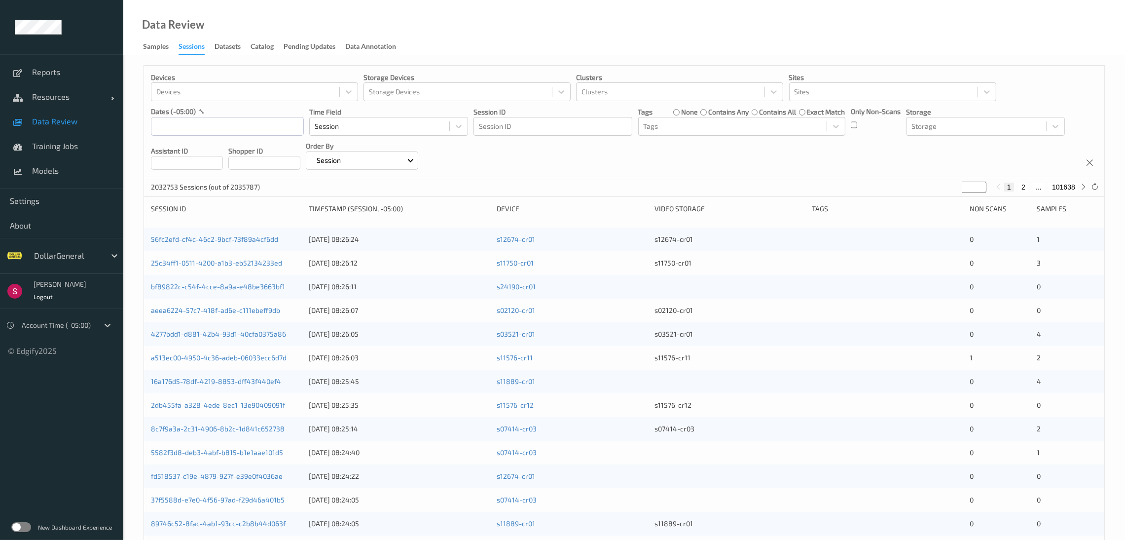
click at [26, 525] on label at bounding box center [21, 527] width 20 height 10
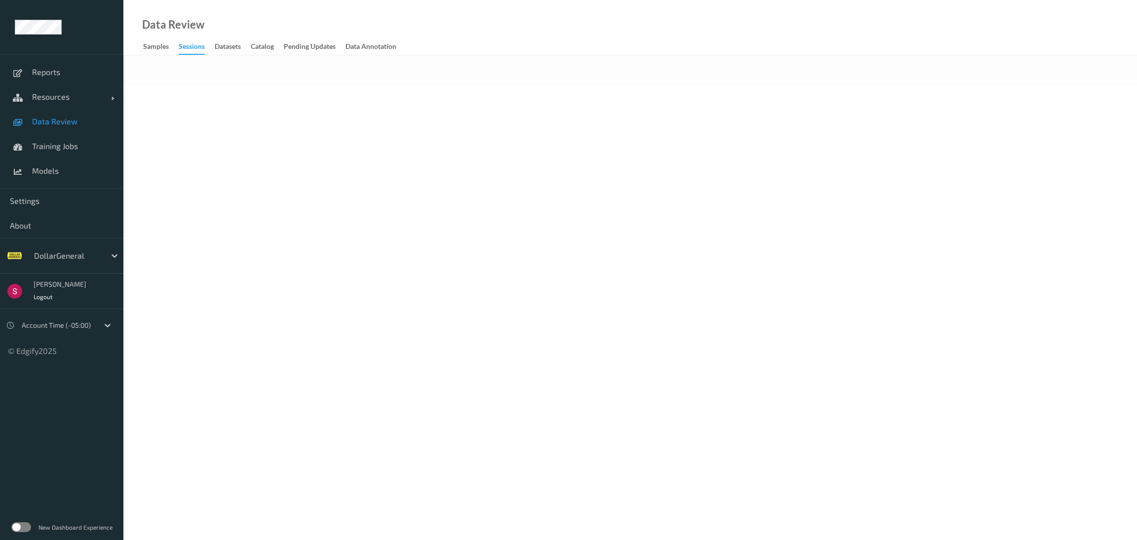
click at [14, 532] on div "New Dashboard Experience" at bounding box center [61, 527] width 123 height 26
click at [20, 527] on label at bounding box center [21, 527] width 20 height 10
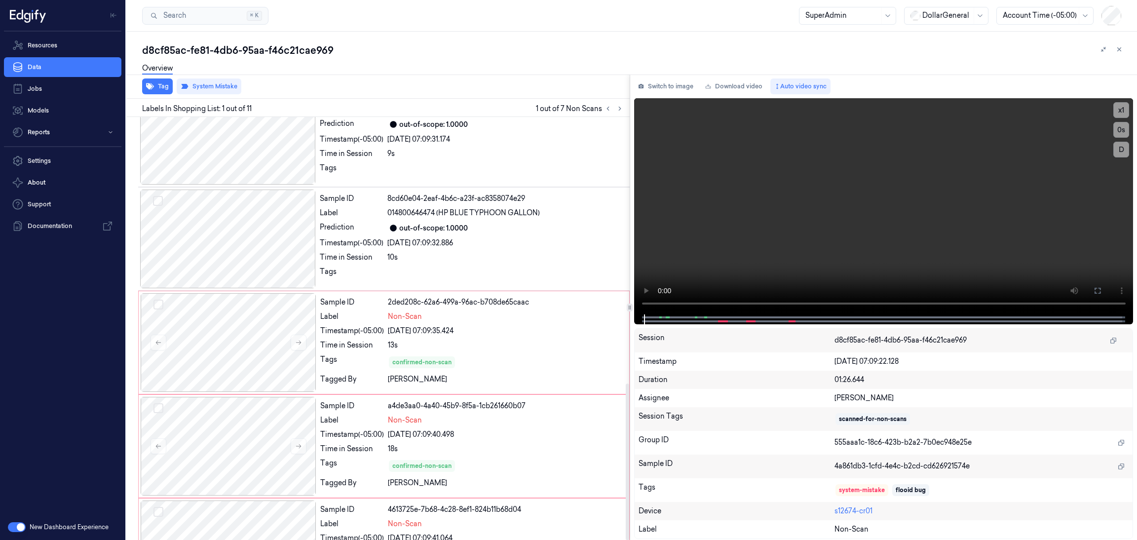
scroll to position [721, 0]
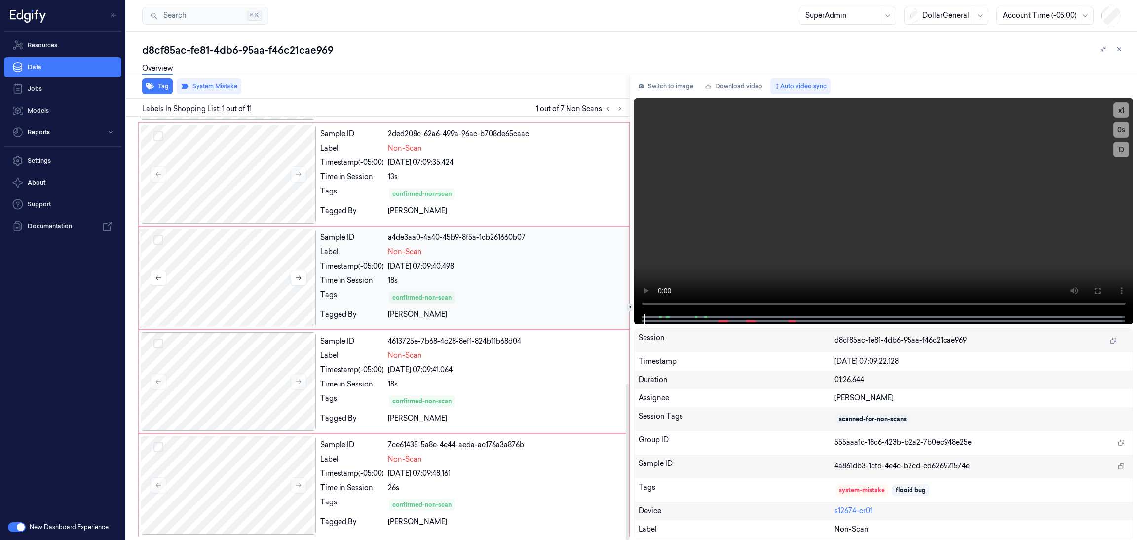
click at [236, 293] on div at bounding box center [229, 277] width 176 height 99
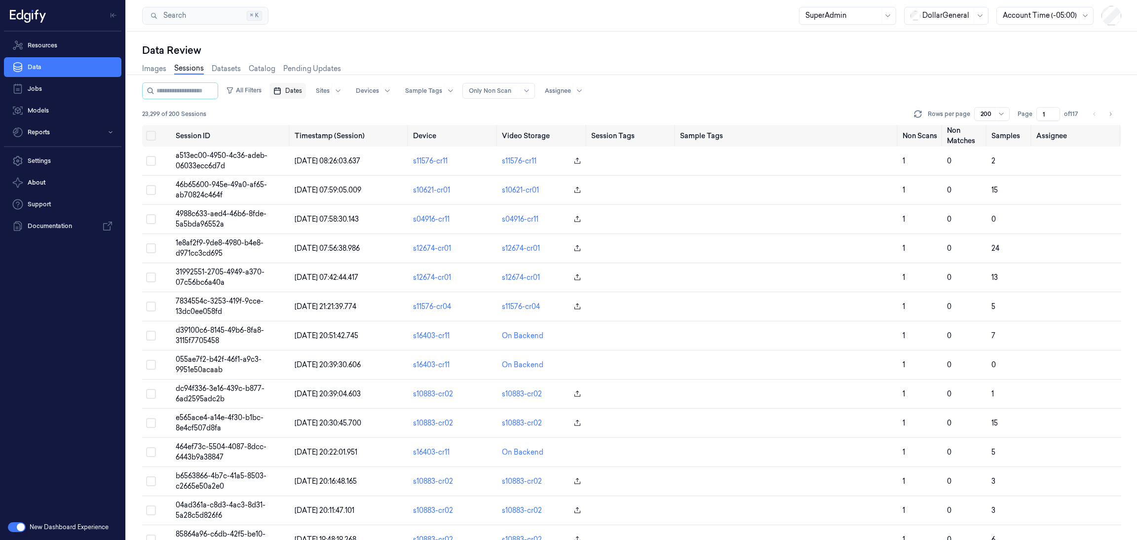
click at [281, 87] on icon "button" at bounding box center [277, 91] width 8 height 8
click at [310, 147] on button "1" at bounding box center [309, 150] width 16 height 16
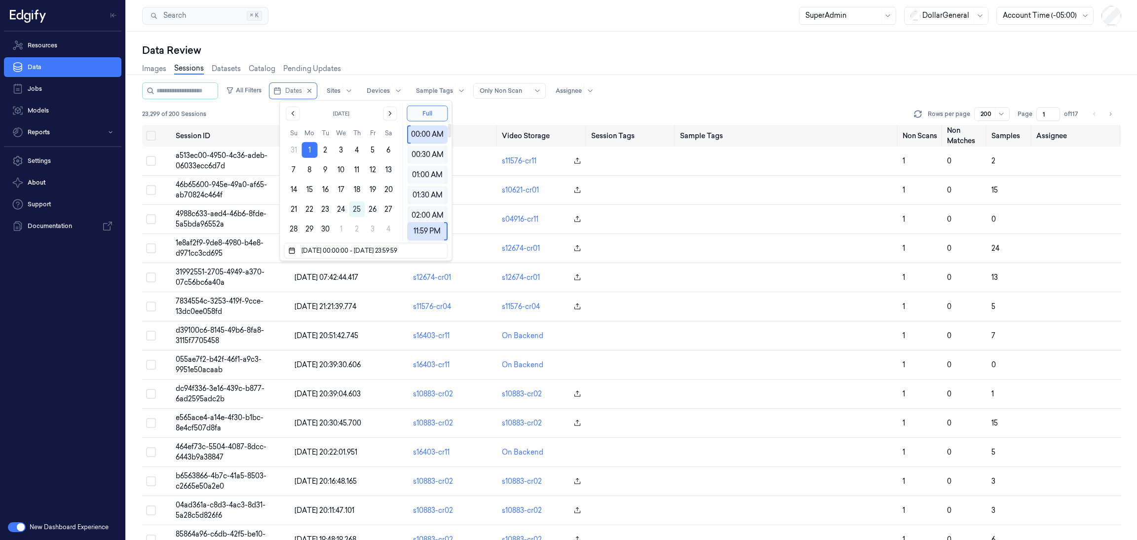
click at [472, 113] on div "23,299 of 200 Sessions Rows per page 200 Page 1 of 117" at bounding box center [631, 114] width 979 height 14
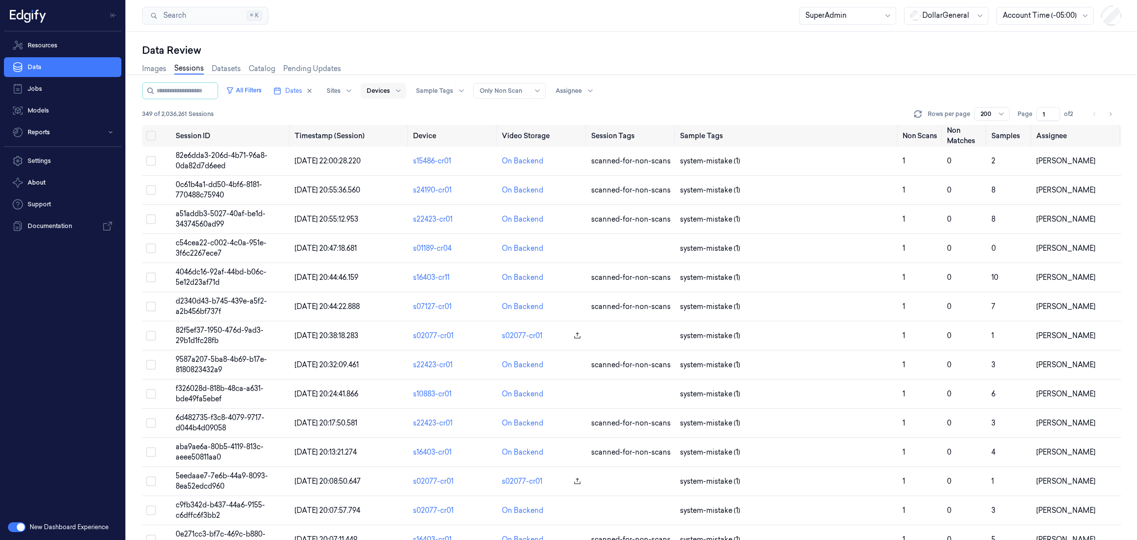
click at [384, 89] on div at bounding box center [378, 90] width 23 height 9
type input "12674"
click at [389, 112] on div "s12674-cr01" at bounding box center [396, 111] width 38 height 10
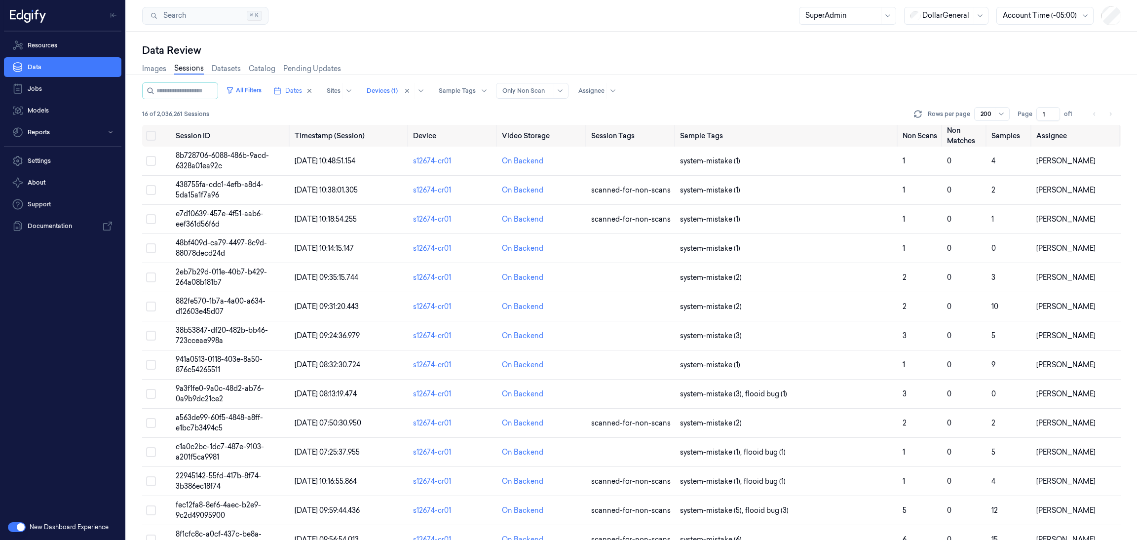
click at [331, 110] on div "16 of 2,036,261 Sessions Rows per page 200 Page 1 of 1" at bounding box center [631, 114] width 979 height 14
click at [248, 92] on button "All Filters" at bounding box center [243, 90] width 43 height 16
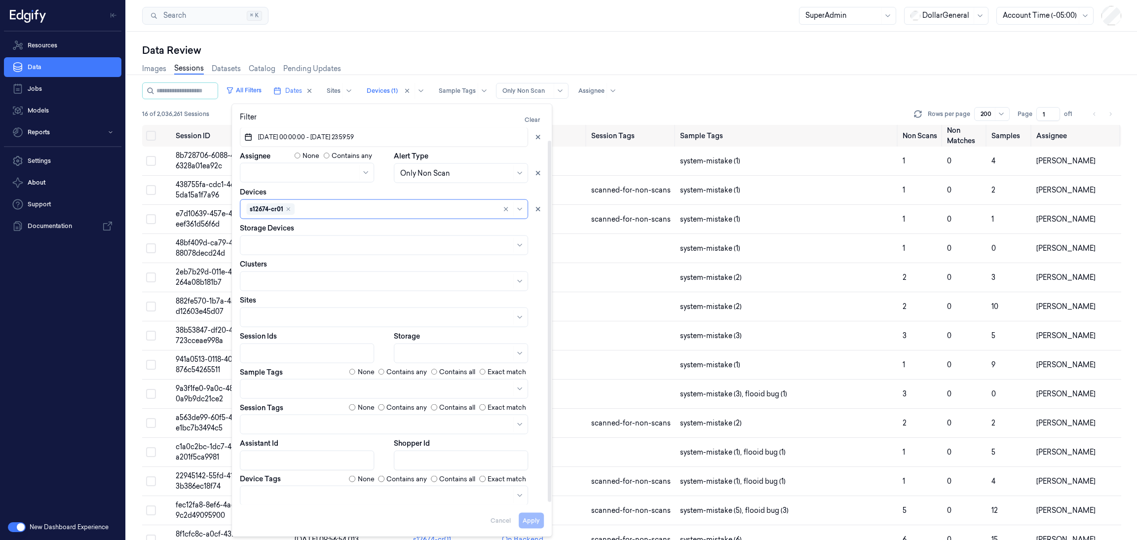
scroll to position [15, 0]
click at [519, 172] on icon at bounding box center [519, 171] width 8 height 8
click at [480, 183] on div "All Sessions Only Non Scan Only Non Match" at bounding box center [461, 210] width 134 height 54
click at [479, 187] on div "All Sessions" at bounding box center [460, 193] width 129 height 16
click at [534, 519] on button "Apply" at bounding box center [530, 521] width 25 height 16
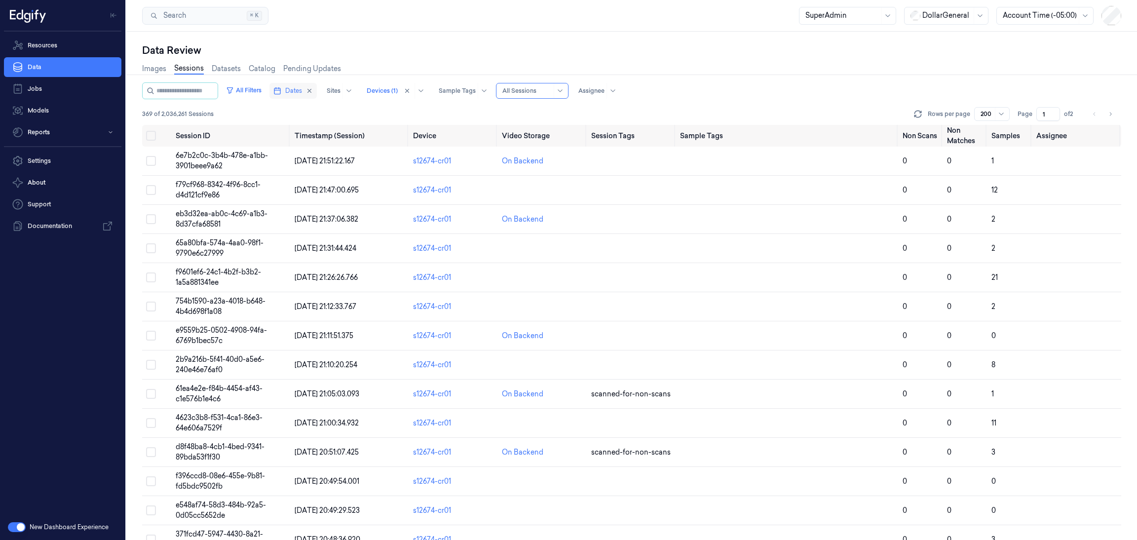
click at [304, 96] on button "Dates" at bounding box center [292, 91] width 47 height 16
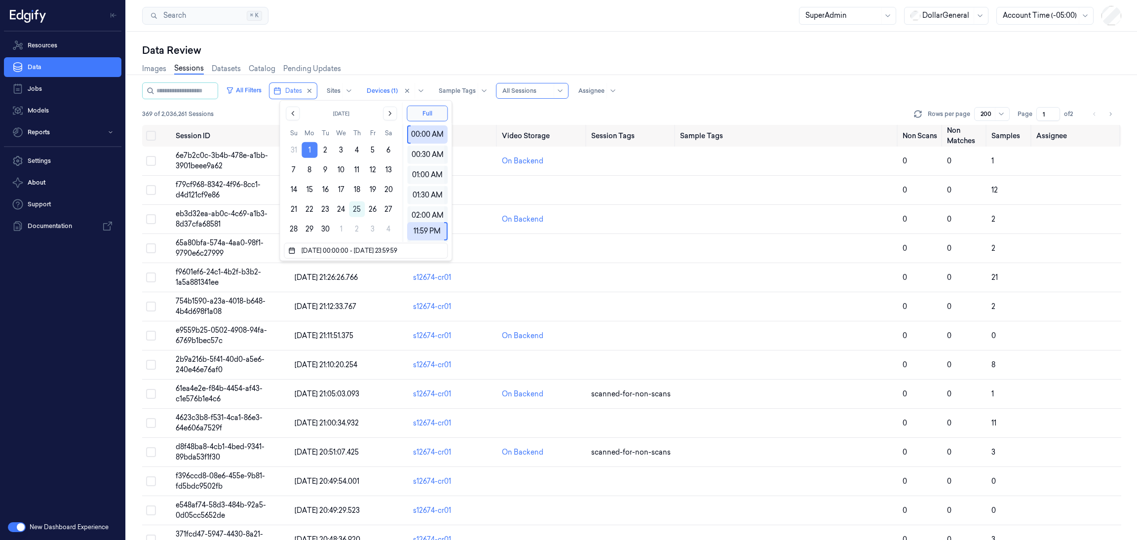
click at [311, 148] on button "1" at bounding box center [309, 150] width 16 height 16
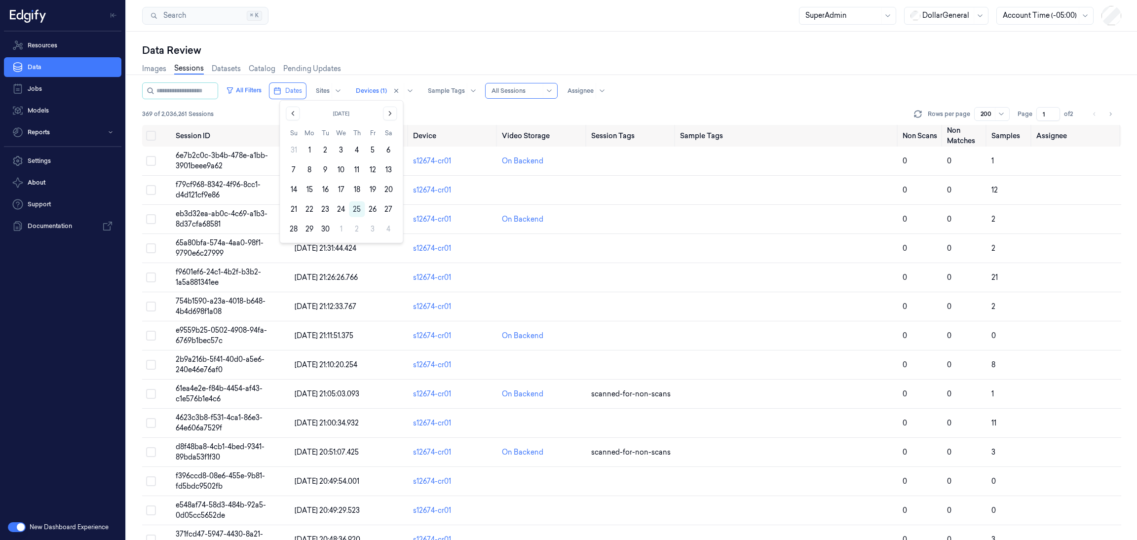
click at [311, 148] on button "1" at bounding box center [309, 150] width 16 height 16
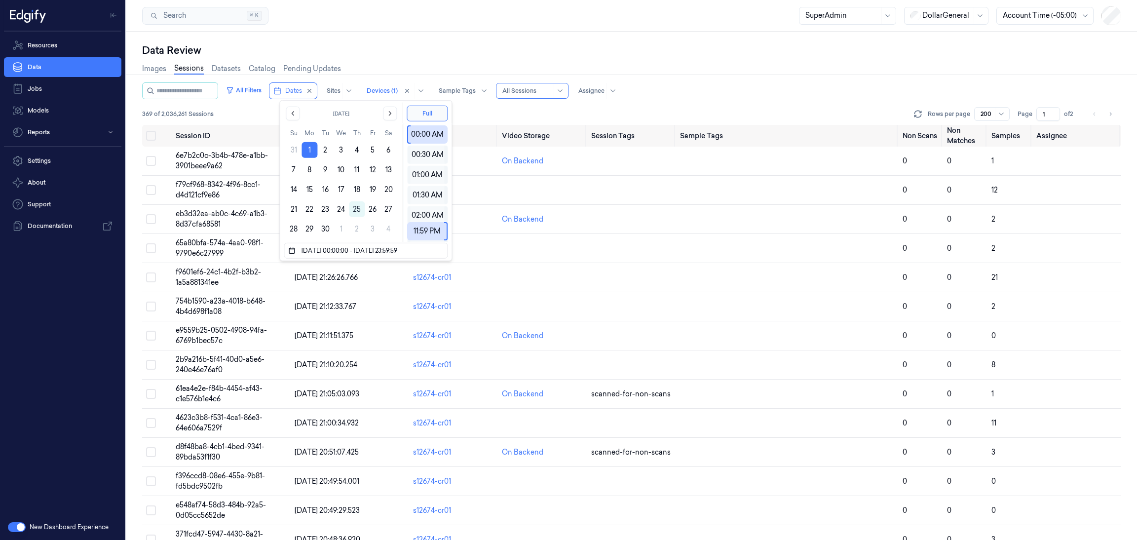
click at [311, 148] on button "1" at bounding box center [309, 150] width 16 height 16
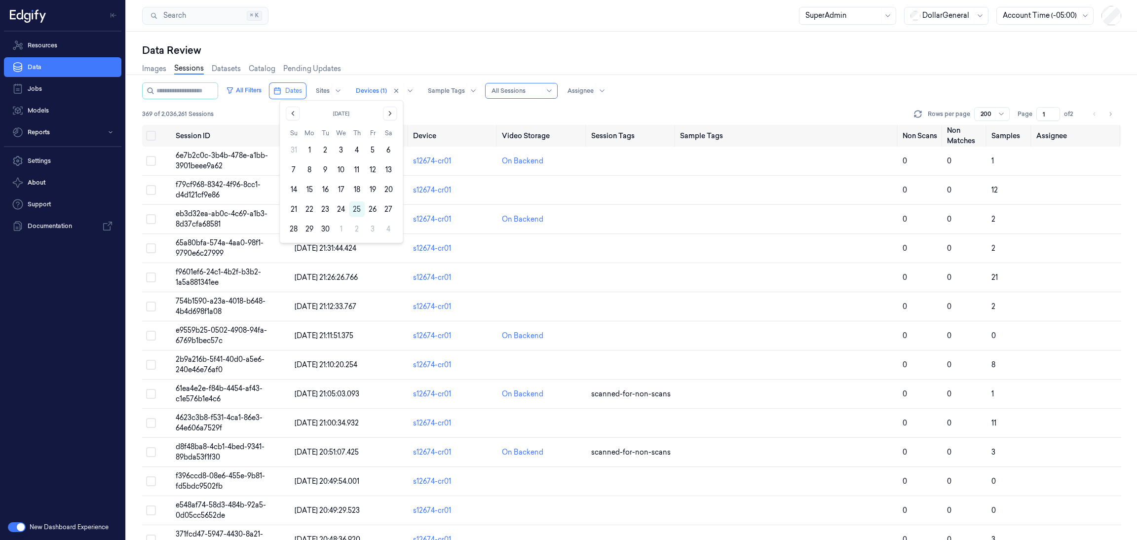
click at [311, 148] on button "1" at bounding box center [309, 150] width 16 height 16
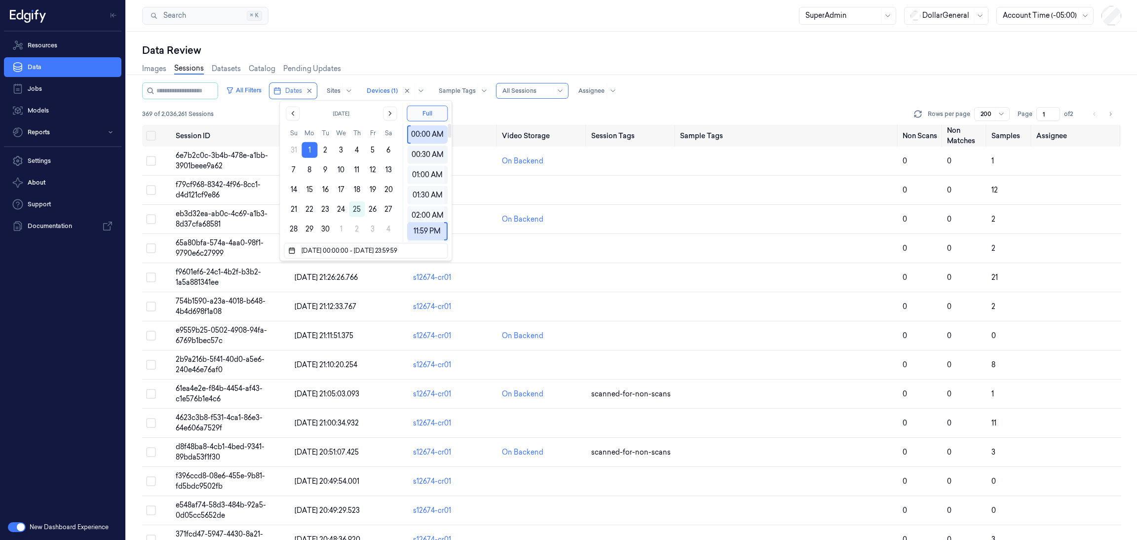
click at [436, 154] on div "00:30 AM" at bounding box center [427, 154] width 34 height 18
click at [433, 176] on div "06:30 AM" at bounding box center [427, 183] width 34 height 18
click at [433, 176] on div "07:00 AM" at bounding box center [427, 173] width 34 height 18
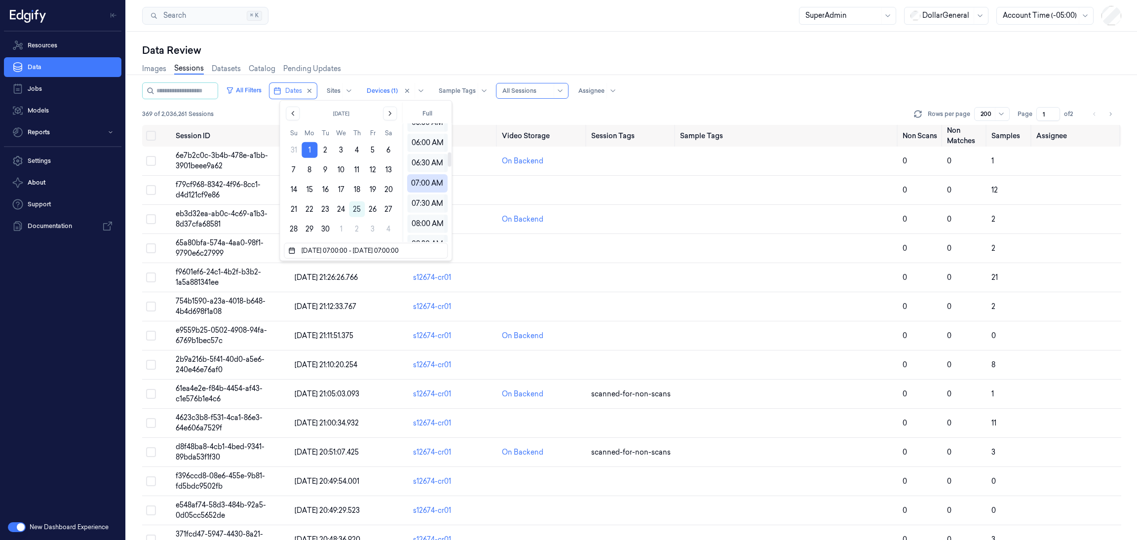
click at [433, 194] on div "07:30 AM" at bounding box center [427, 203] width 34 height 18
click at [420, 108] on button "Full" at bounding box center [426, 113] width 41 height 16
type input "[DATE] 00:00:00 - [DATE] 23:59:59"
click at [464, 113] on div "369 of 2,036,261 Sessions Rows per page 200 Page 1 of 2" at bounding box center [631, 114] width 979 height 14
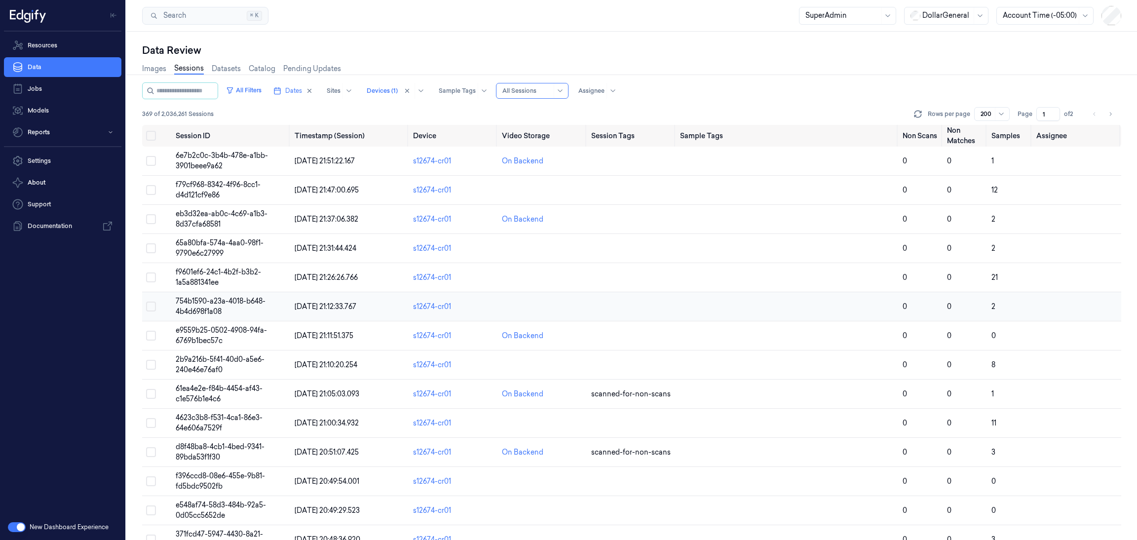
click at [469, 318] on td "s12674-cr01" at bounding box center [453, 306] width 89 height 29
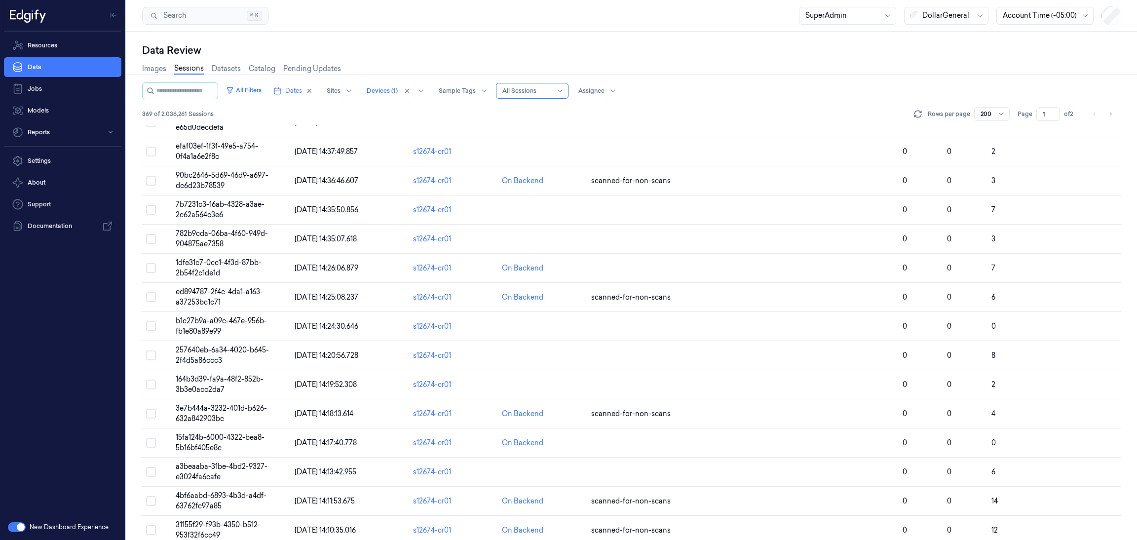
scroll to position [5451, 0]
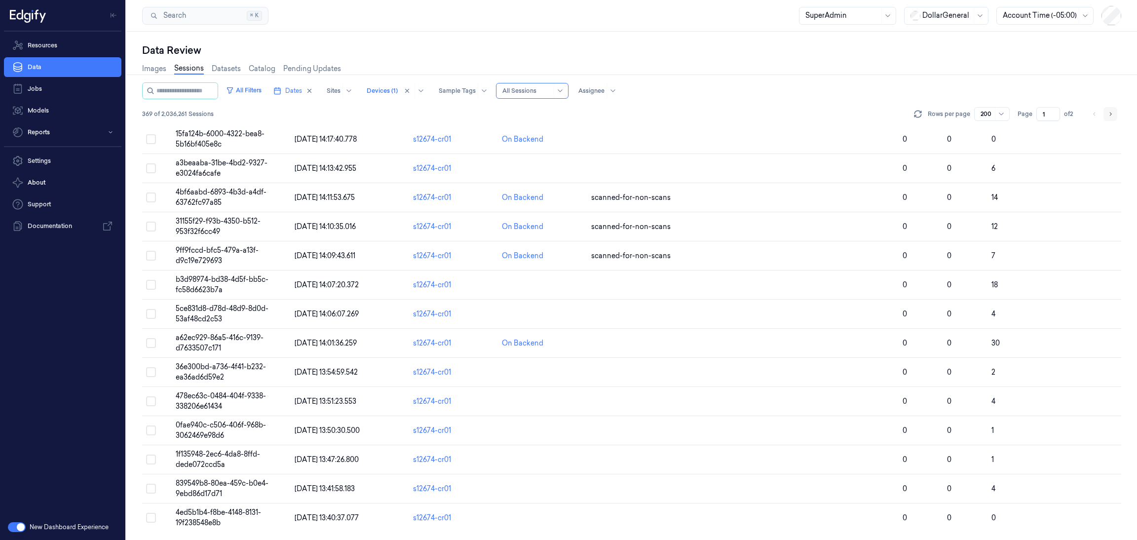
click at [1114, 116] on button "Go to next page" at bounding box center [1110, 114] width 14 height 14
type input "2"
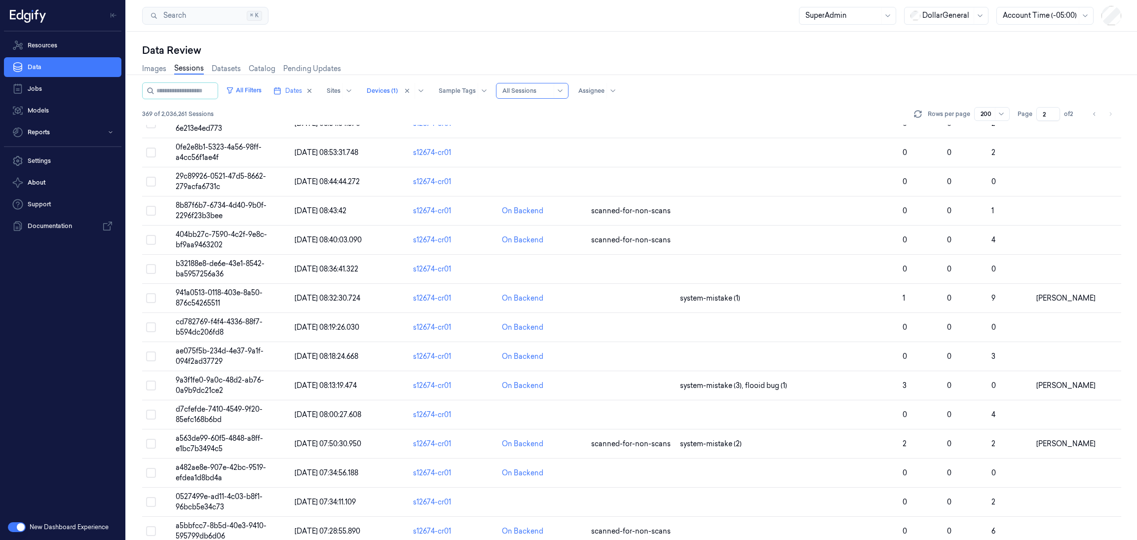
scroll to position [4547, 0]
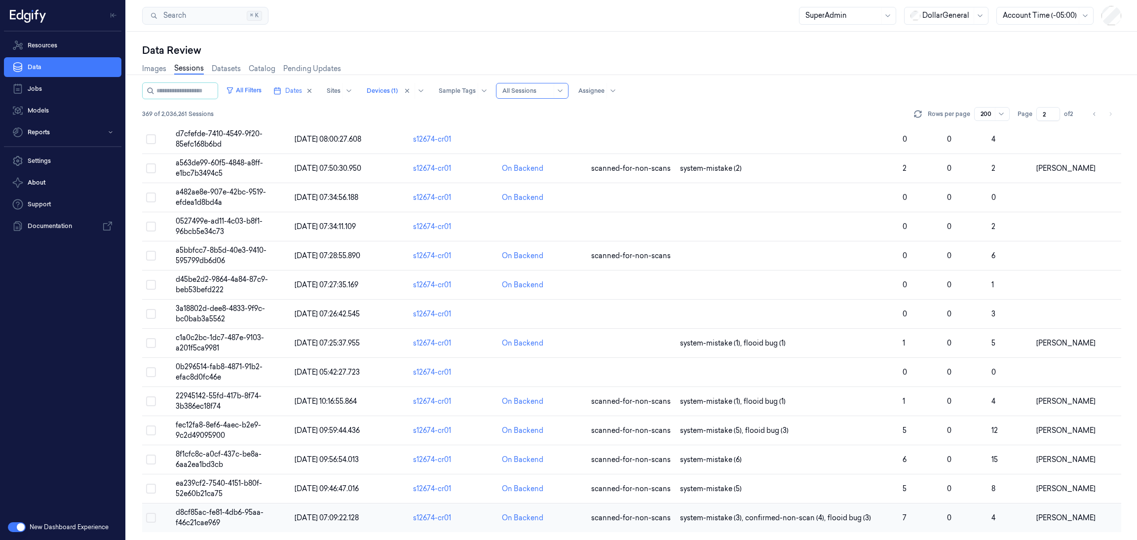
click at [236, 513] on span "d8cf85ac-fe81-4db6-95aa-f46c21cae969" at bounding box center [220, 517] width 88 height 19
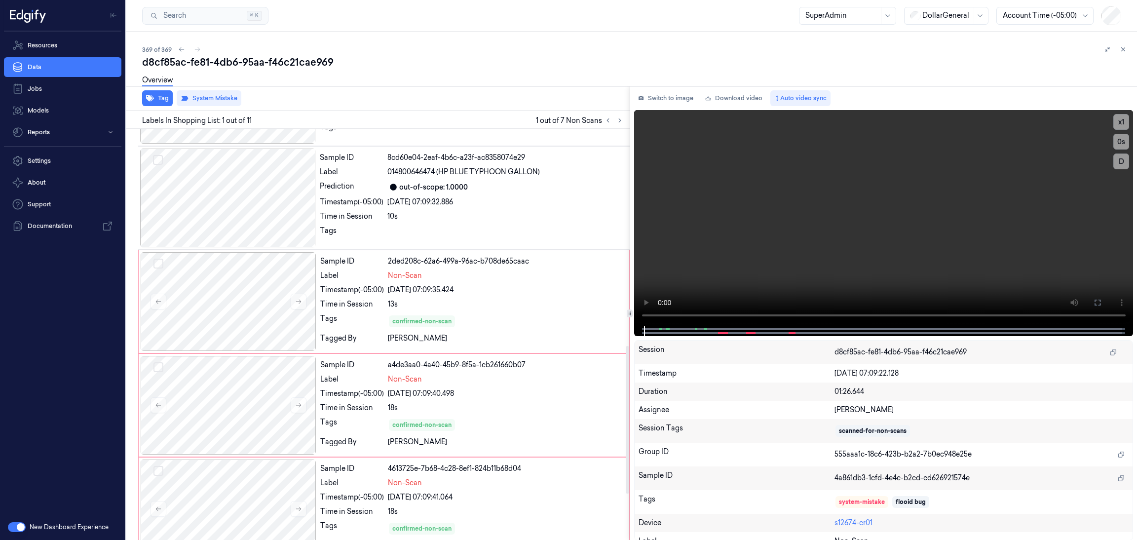
click at [268, 289] on div at bounding box center [229, 301] width 176 height 99
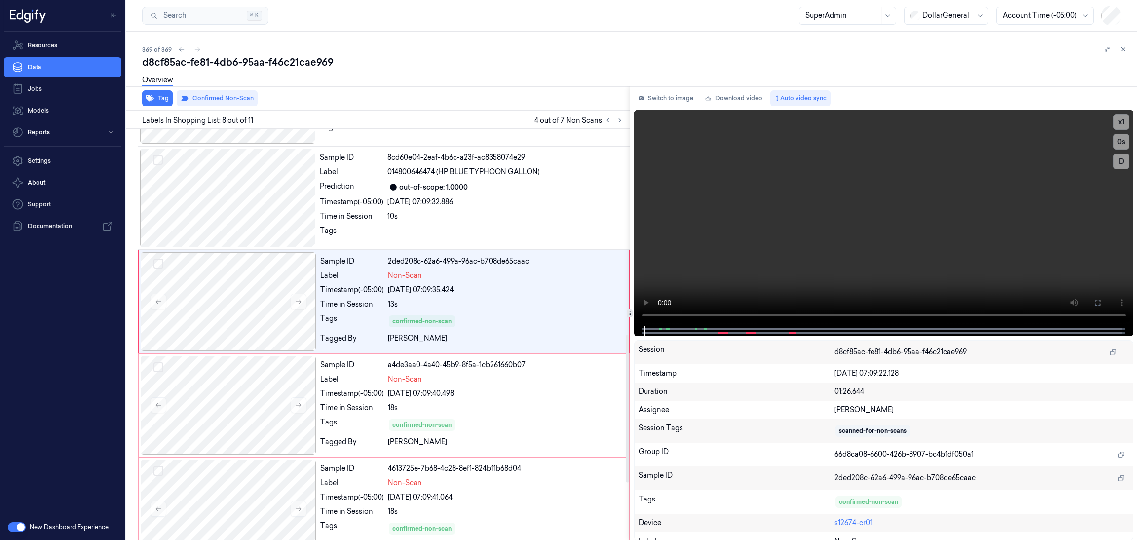
scroll to position [572, 0]
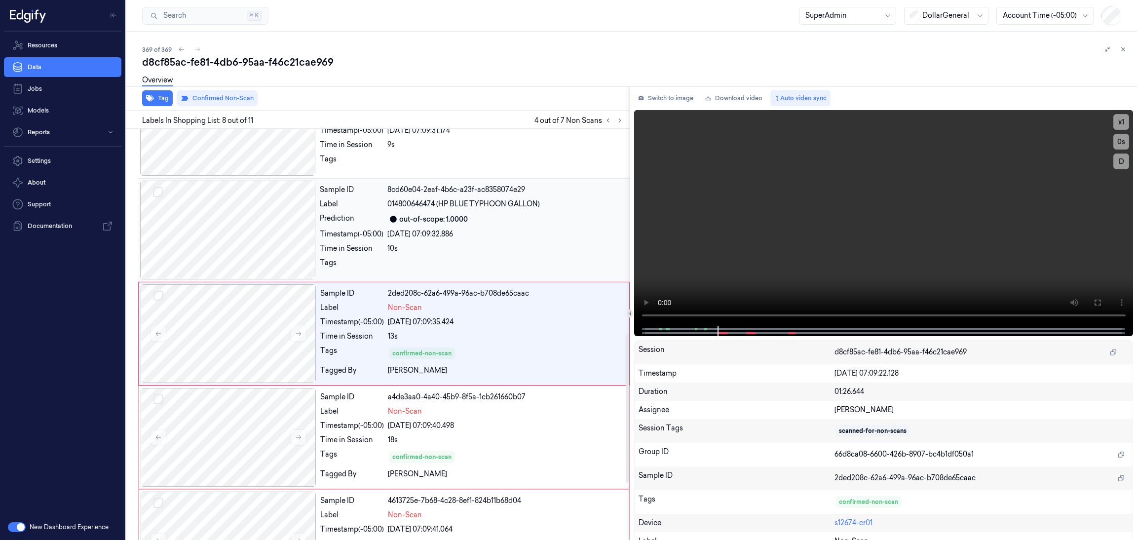
click at [241, 278] on div at bounding box center [228, 230] width 176 height 99
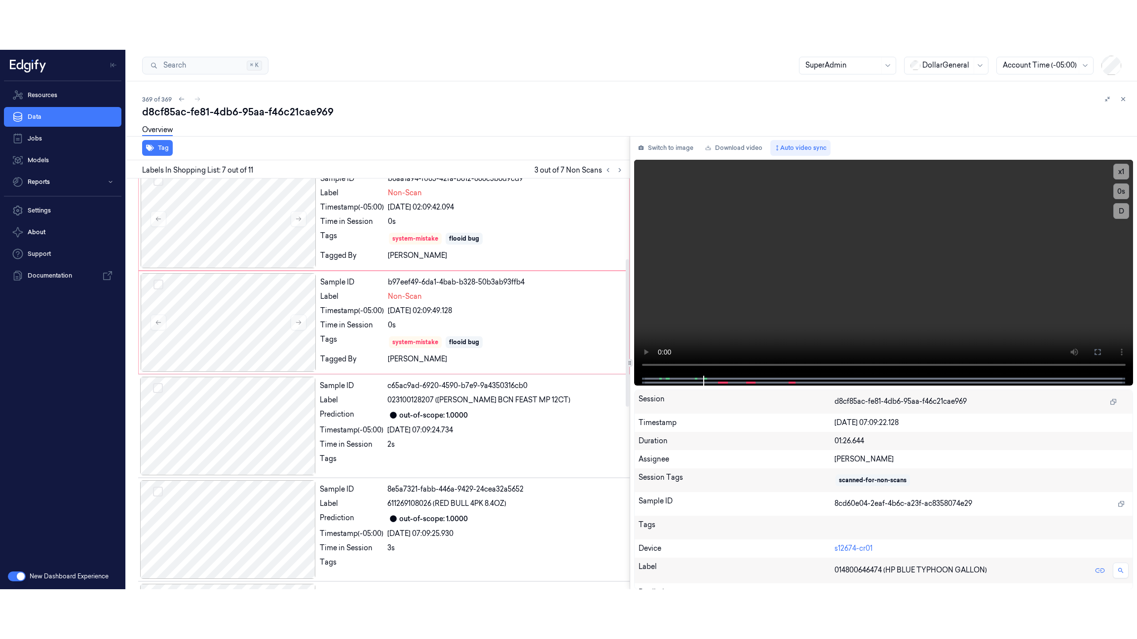
scroll to position [0, 0]
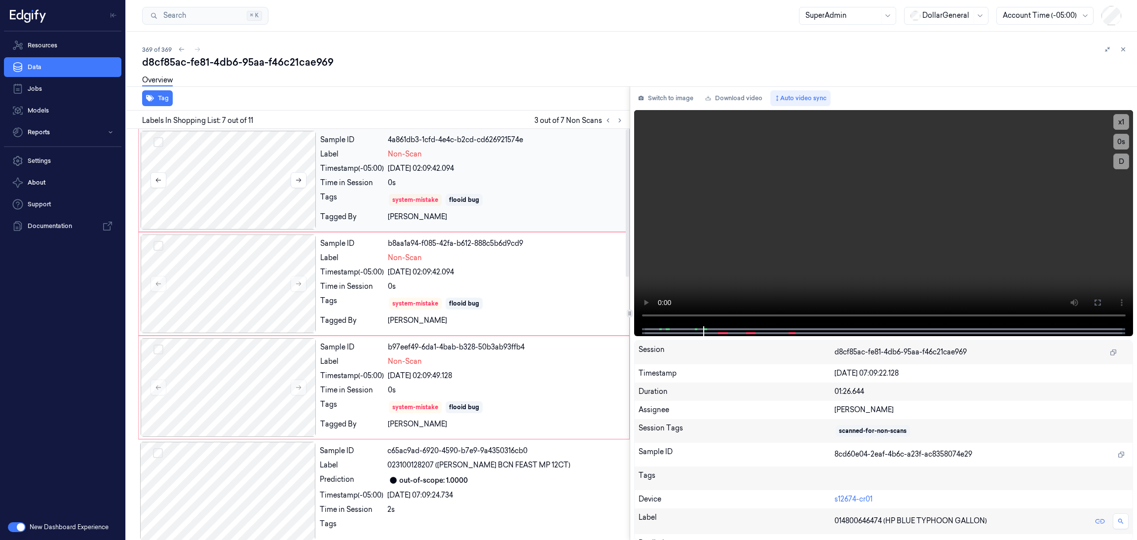
click at [244, 170] on div at bounding box center [229, 180] width 176 height 99
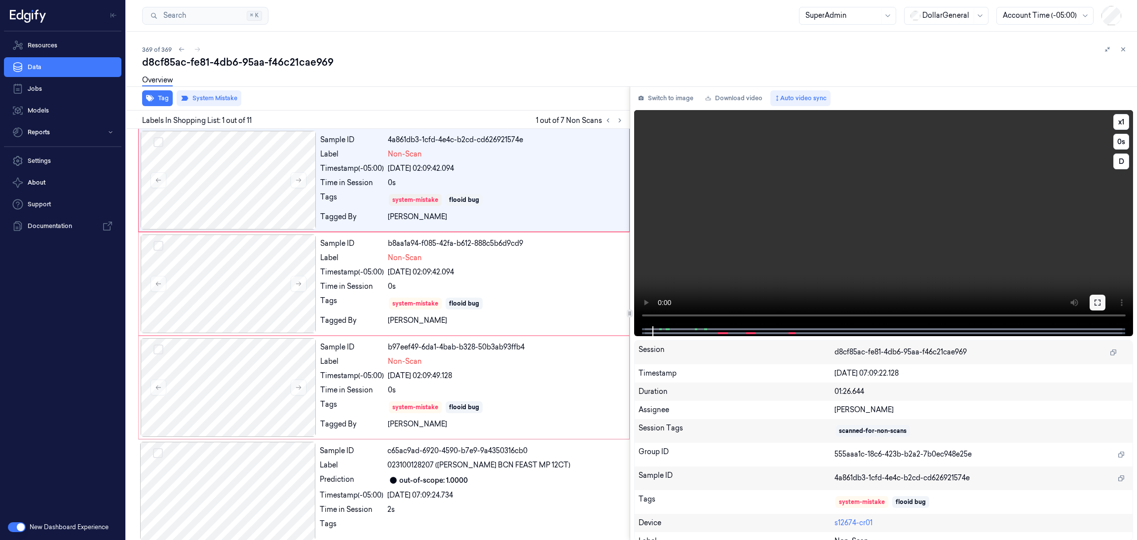
click at [1097, 298] on icon at bounding box center [1097, 302] width 8 height 8
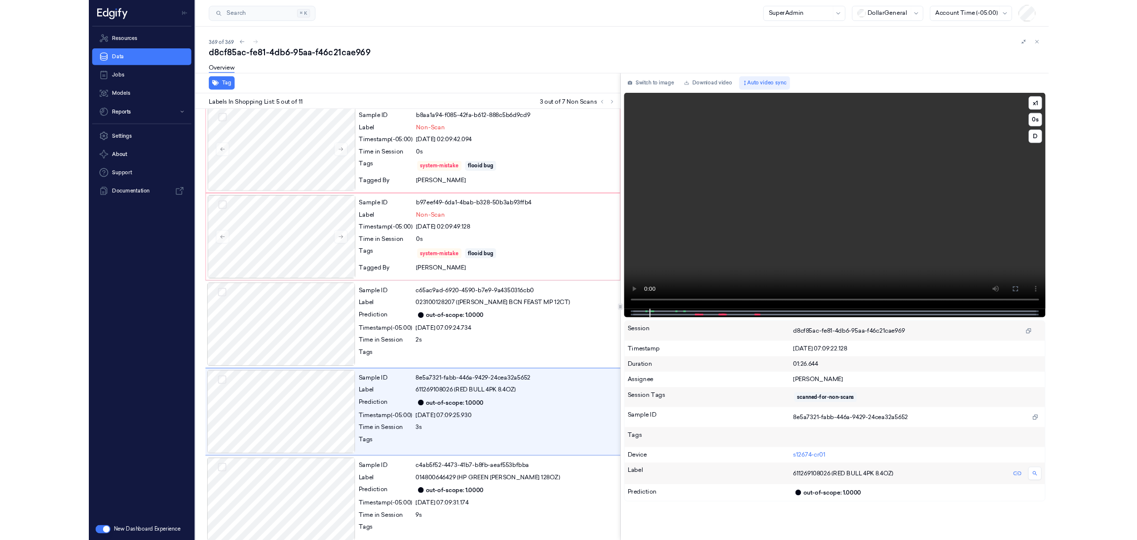
scroll to position [211, 0]
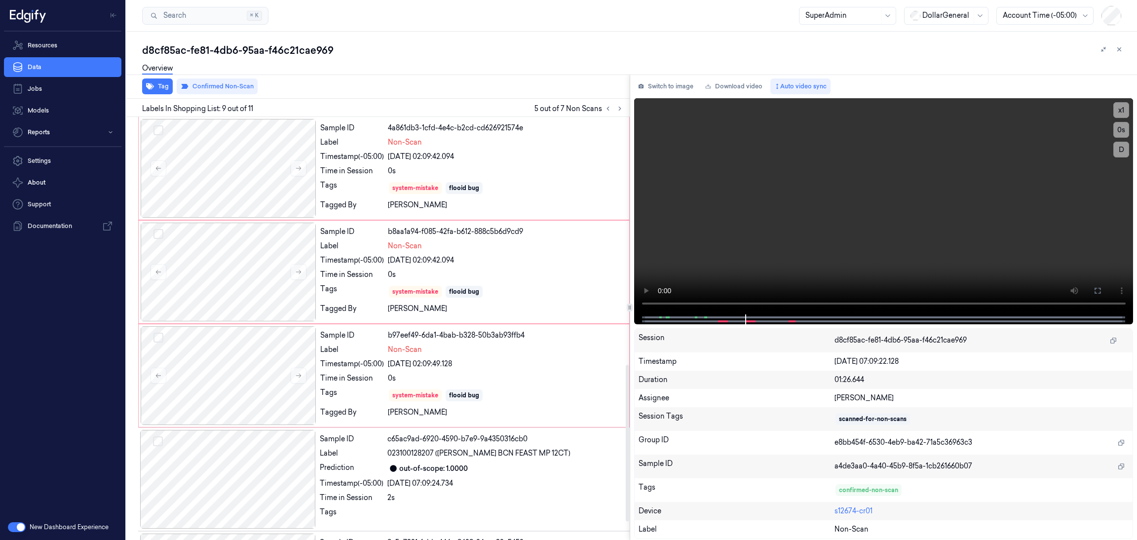
scroll to position [670, 0]
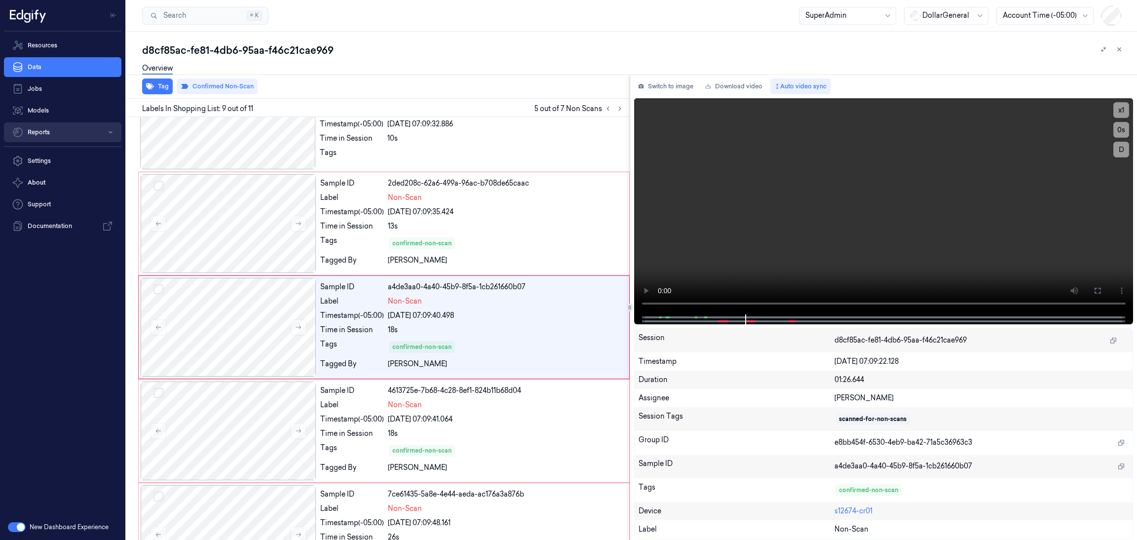
click at [52, 131] on button "Reports" at bounding box center [62, 132] width 117 height 20
click at [52, 152] on link "Loss Prevention" at bounding box center [71, 152] width 102 height 17
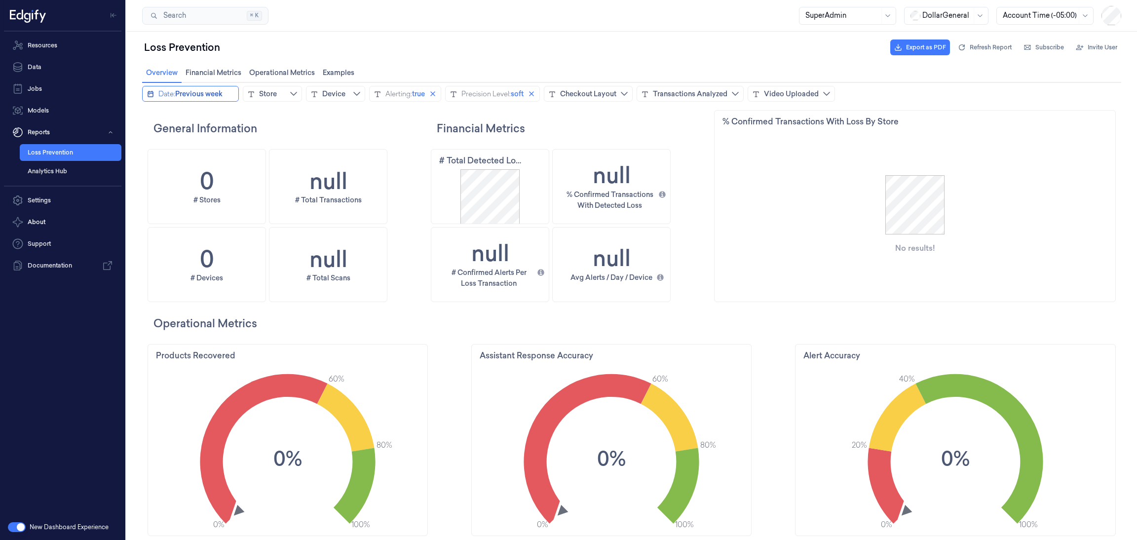
click at [213, 91] on span "Previous week" at bounding box center [198, 94] width 47 height 10
click at [149, 114] on icon "chevronleft icon" at bounding box center [151, 113] width 4 height 7
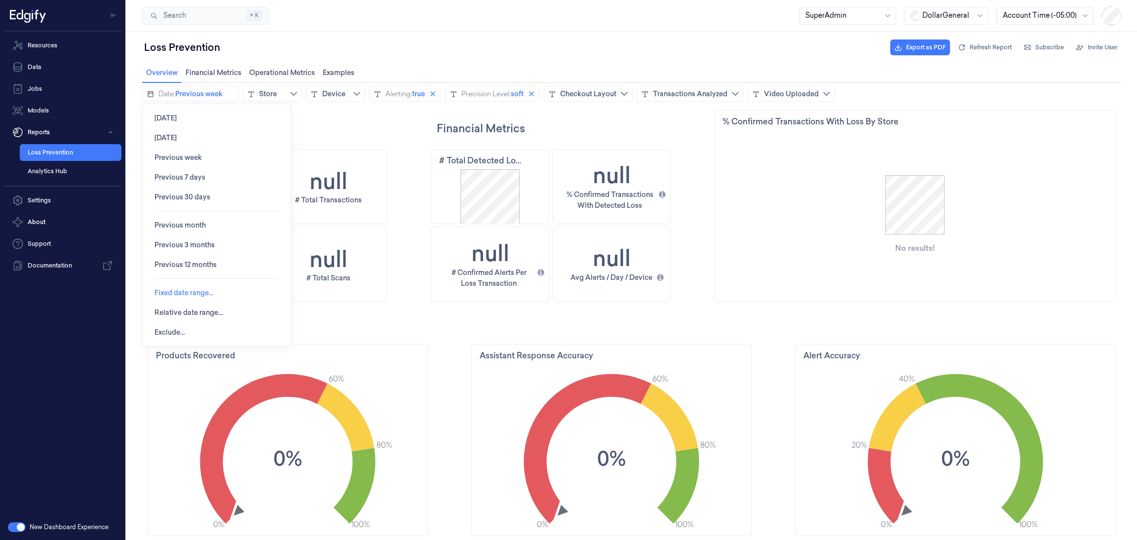
click at [199, 289] on span "Fixed date range…" at bounding box center [183, 293] width 59 height 8
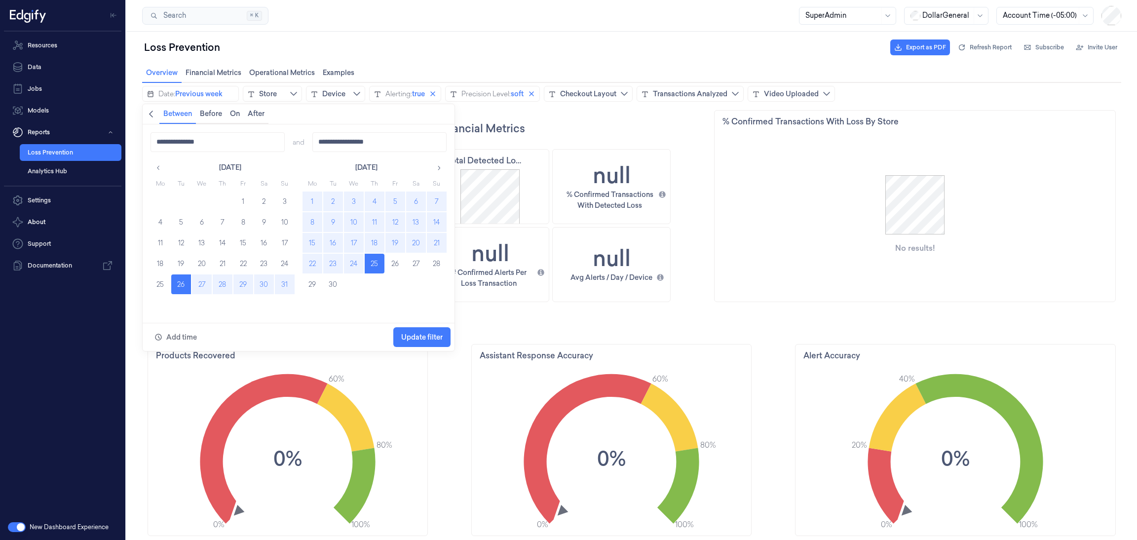
click at [307, 202] on button "1" at bounding box center [312, 201] width 20 height 20
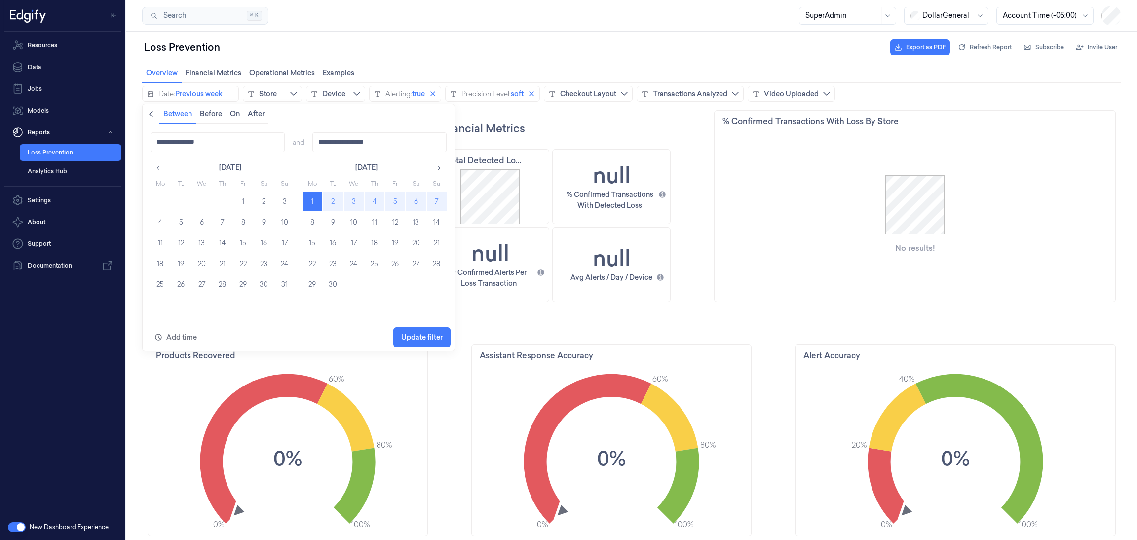
click at [436, 203] on button "7" at bounding box center [437, 201] width 20 height 20
type input "**********"
click at [425, 335] on span "Update filter" at bounding box center [421, 337] width 41 height 8
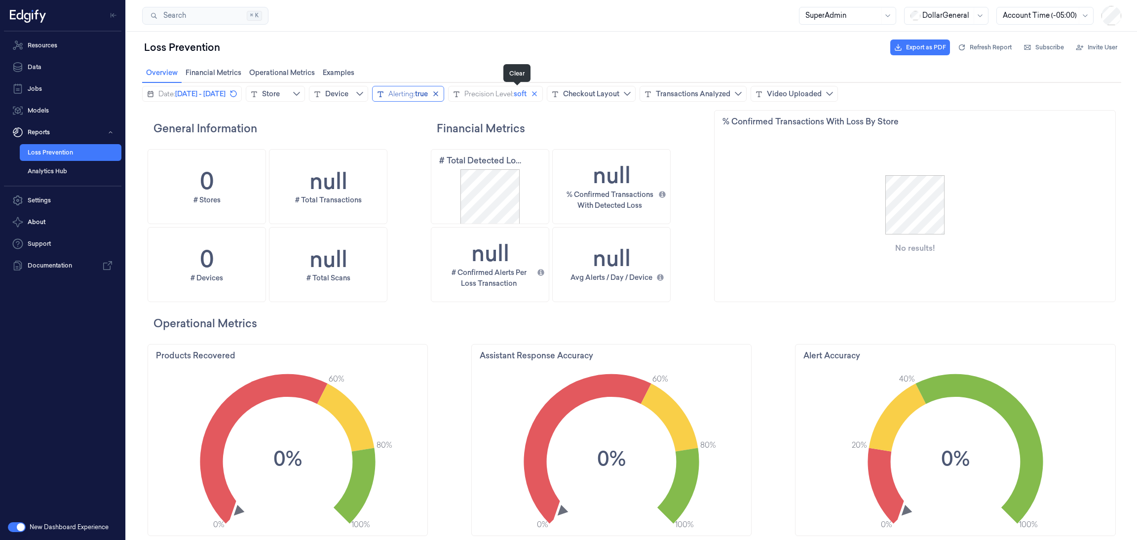
click at [438, 93] on icon "close icon" at bounding box center [435, 93] width 5 height 5
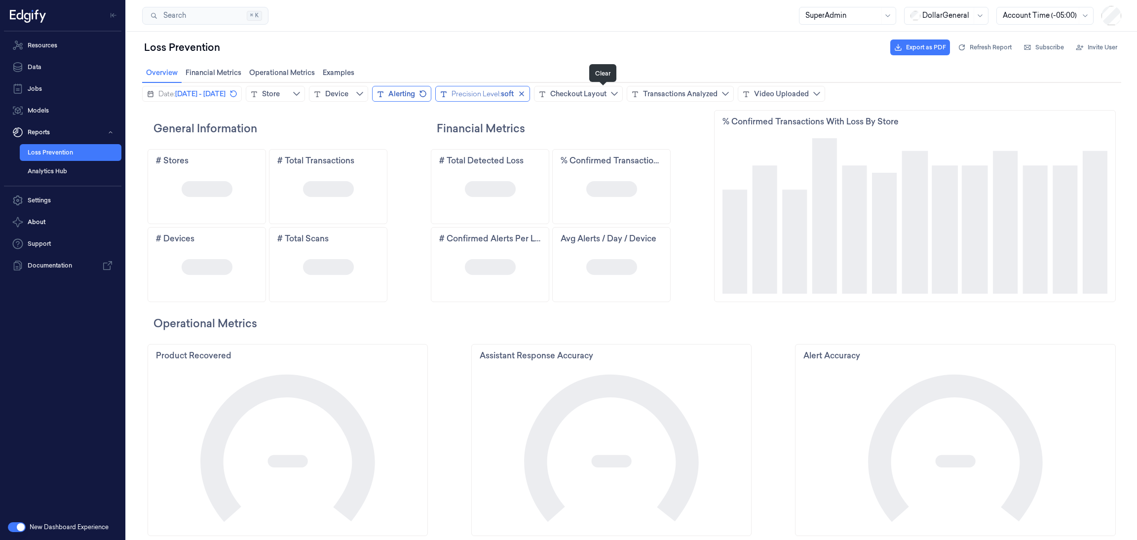
click at [525, 97] on icon "close icon" at bounding box center [521, 94] width 8 height 8
click at [721, 101] on button "Transactions Analyzed" at bounding box center [667, 94] width 107 height 16
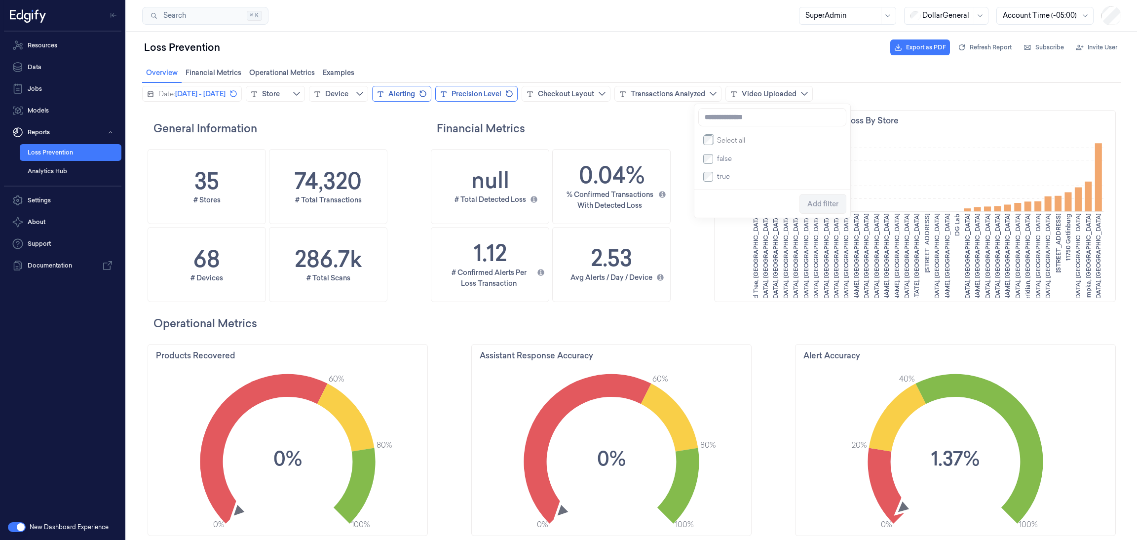
scroll to position [300, 411]
click at [818, 206] on span "Add filter" at bounding box center [822, 204] width 31 height 8
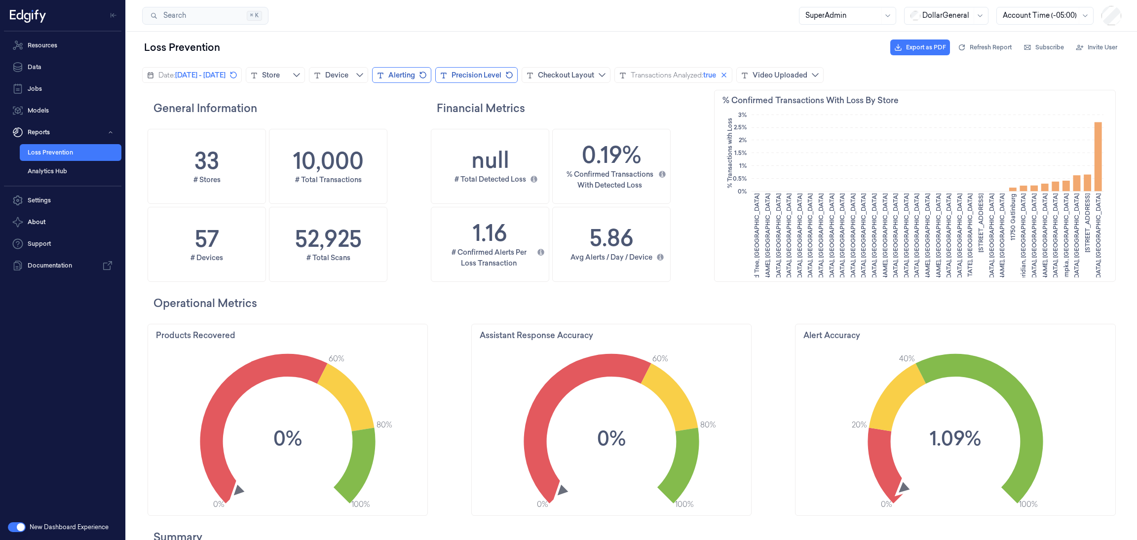
scroll to position [0, 0]
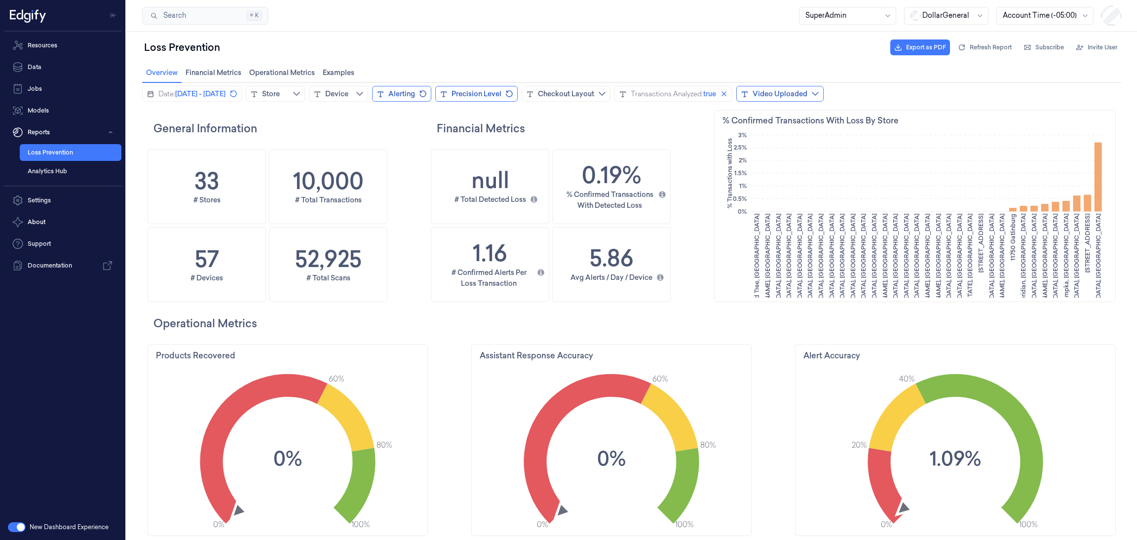
click at [807, 91] on div "Video Uploaded" at bounding box center [779, 94] width 55 height 10
click at [692, 41] on div "Loss Prevention Export as PDF Refresh Report Subscribe Invite User" at bounding box center [631, 48] width 979 height 24
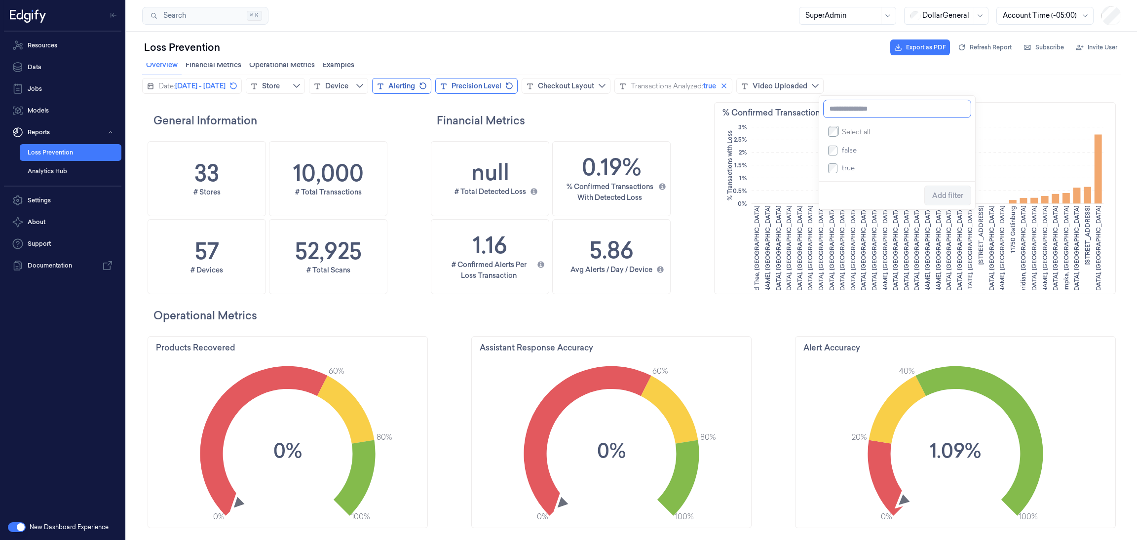
scroll to position [9, 0]
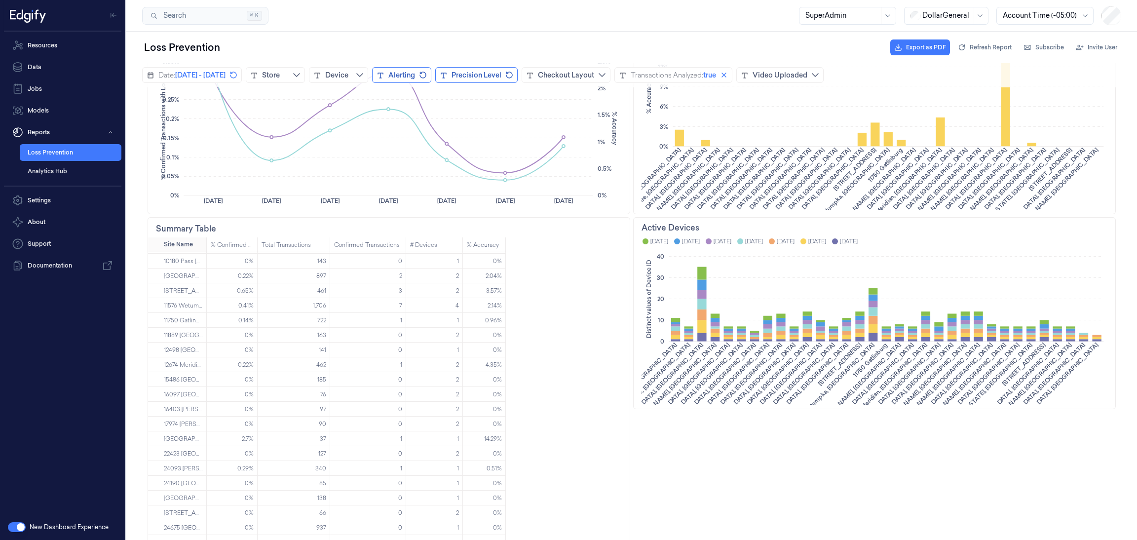
scroll to position [584, 0]
